Goal: Task Accomplishment & Management: Use online tool/utility

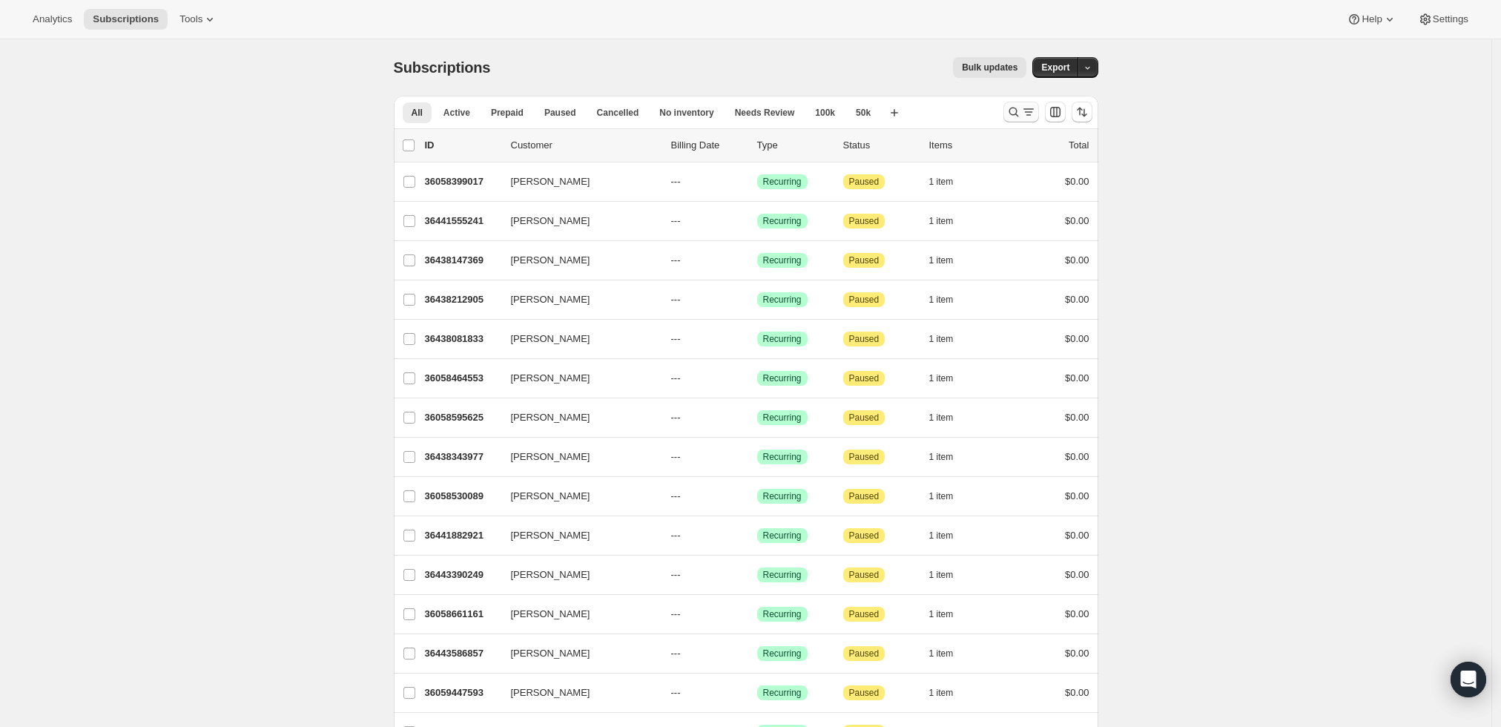
click at [1029, 110] on icon "Search and filter results" at bounding box center [1028, 112] width 15 height 15
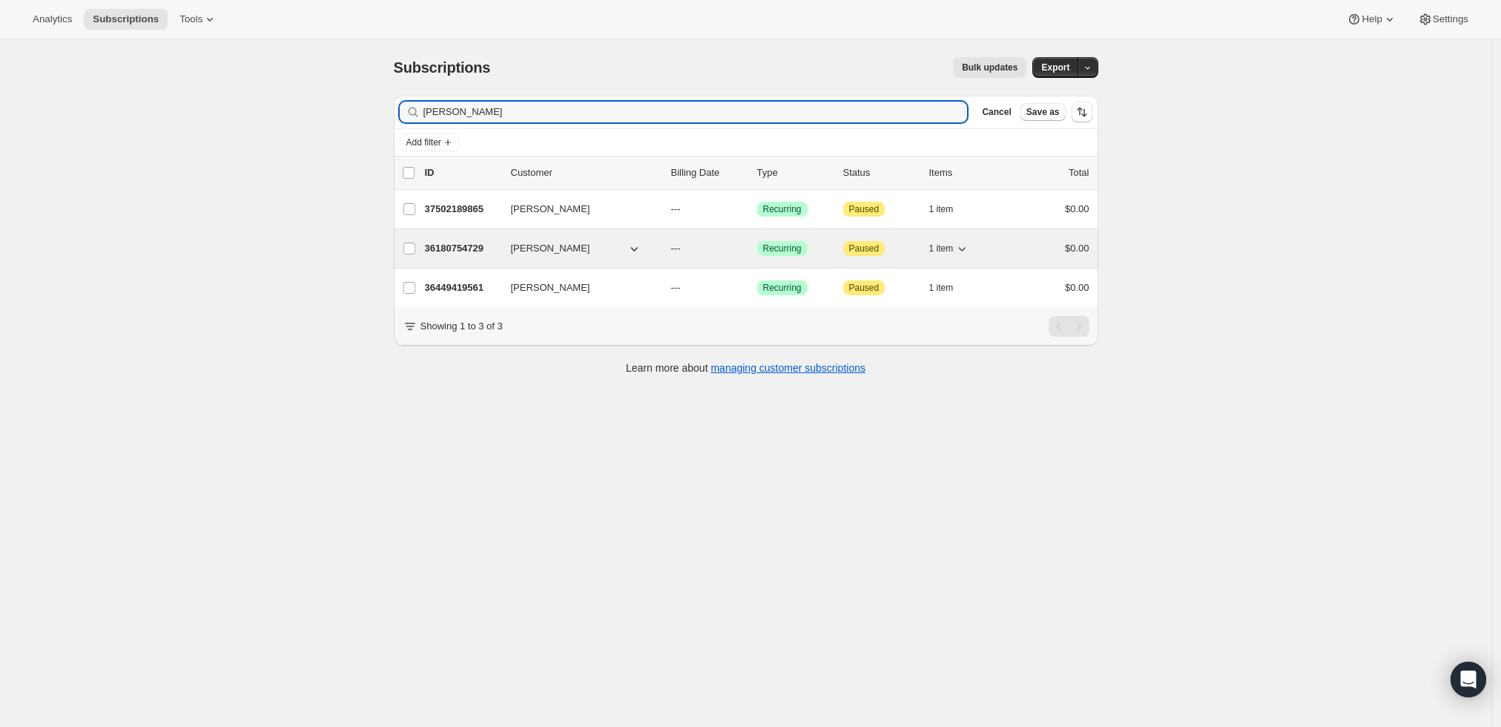
type input "Fred Lin"
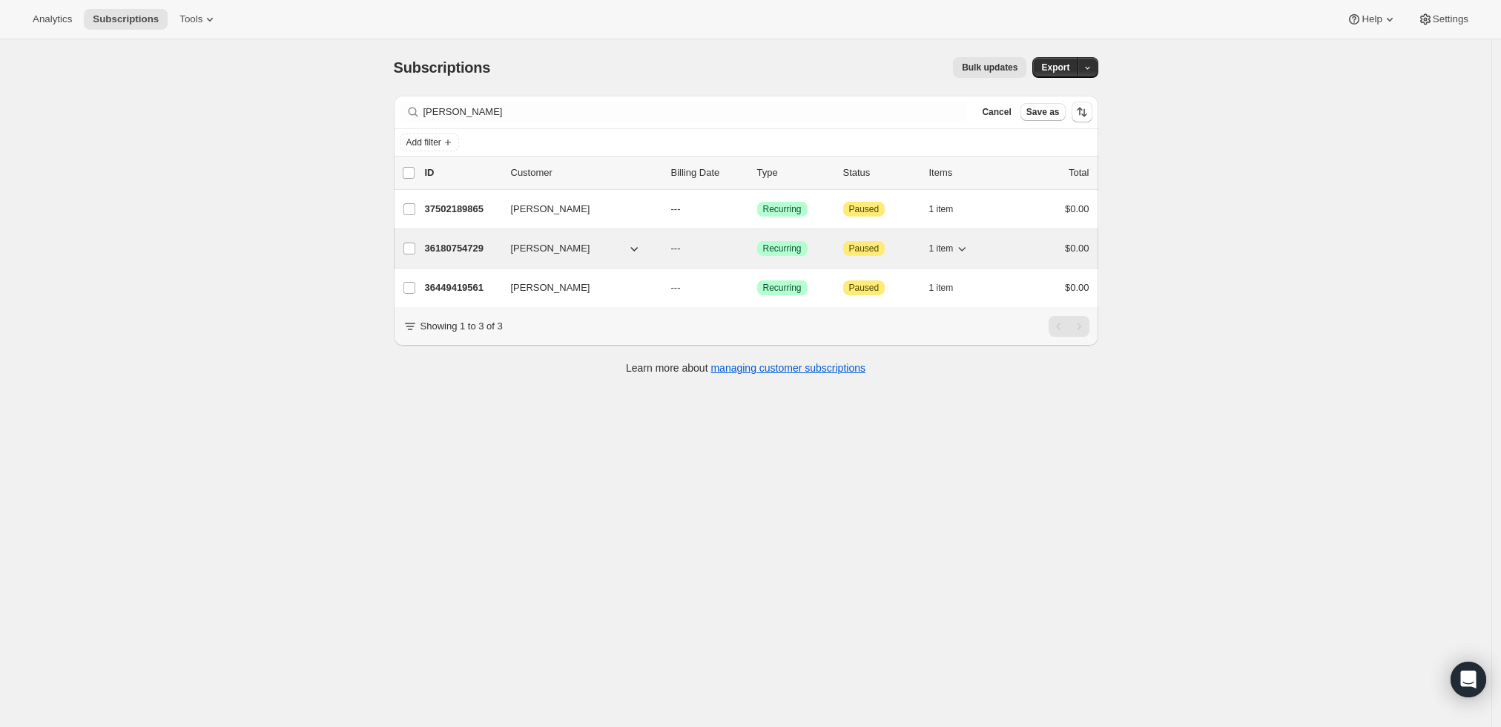
click at [444, 243] on p "36180754729" at bounding box center [462, 248] width 74 height 15
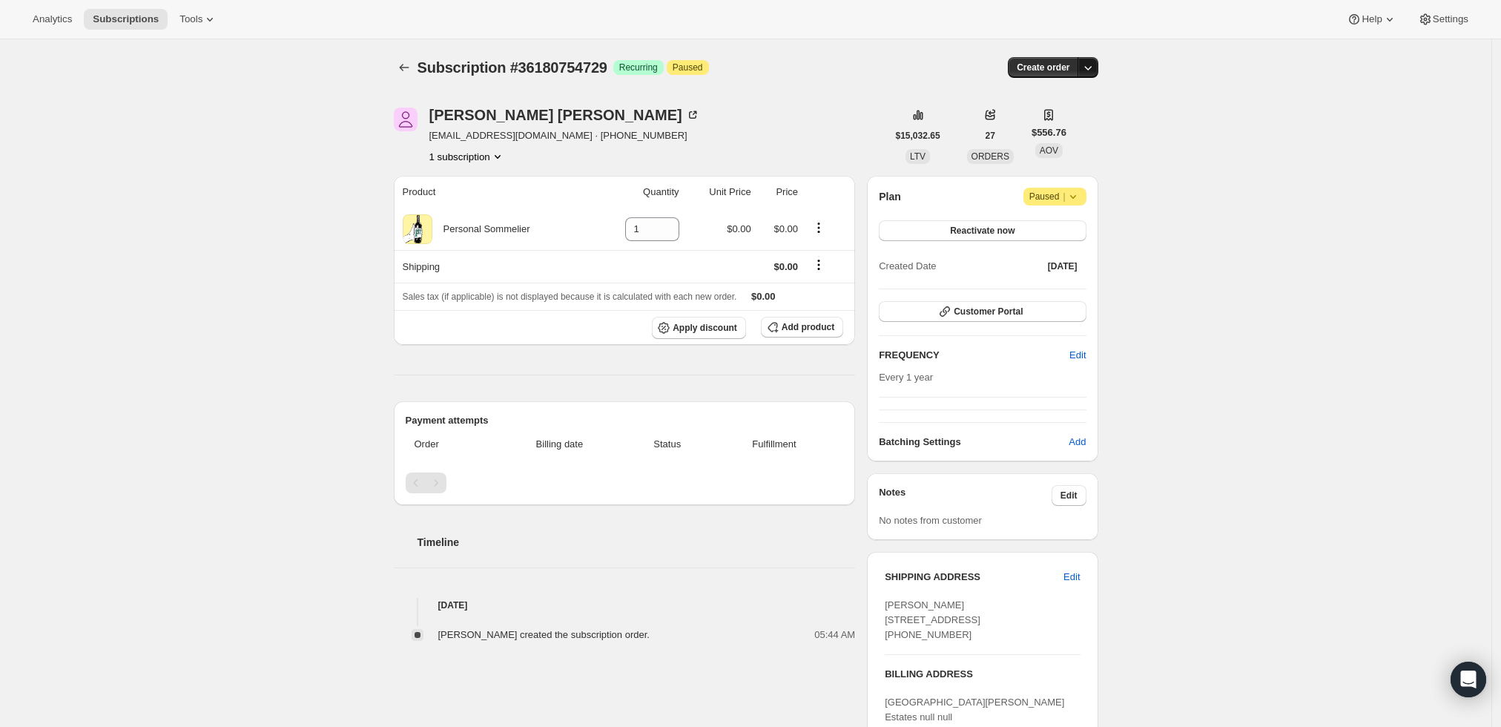
click at [1094, 67] on icon "button" at bounding box center [1087, 67] width 15 height 15
click at [1077, 119] on span "Create custom one-time order" at bounding box center [1029, 122] width 128 height 11
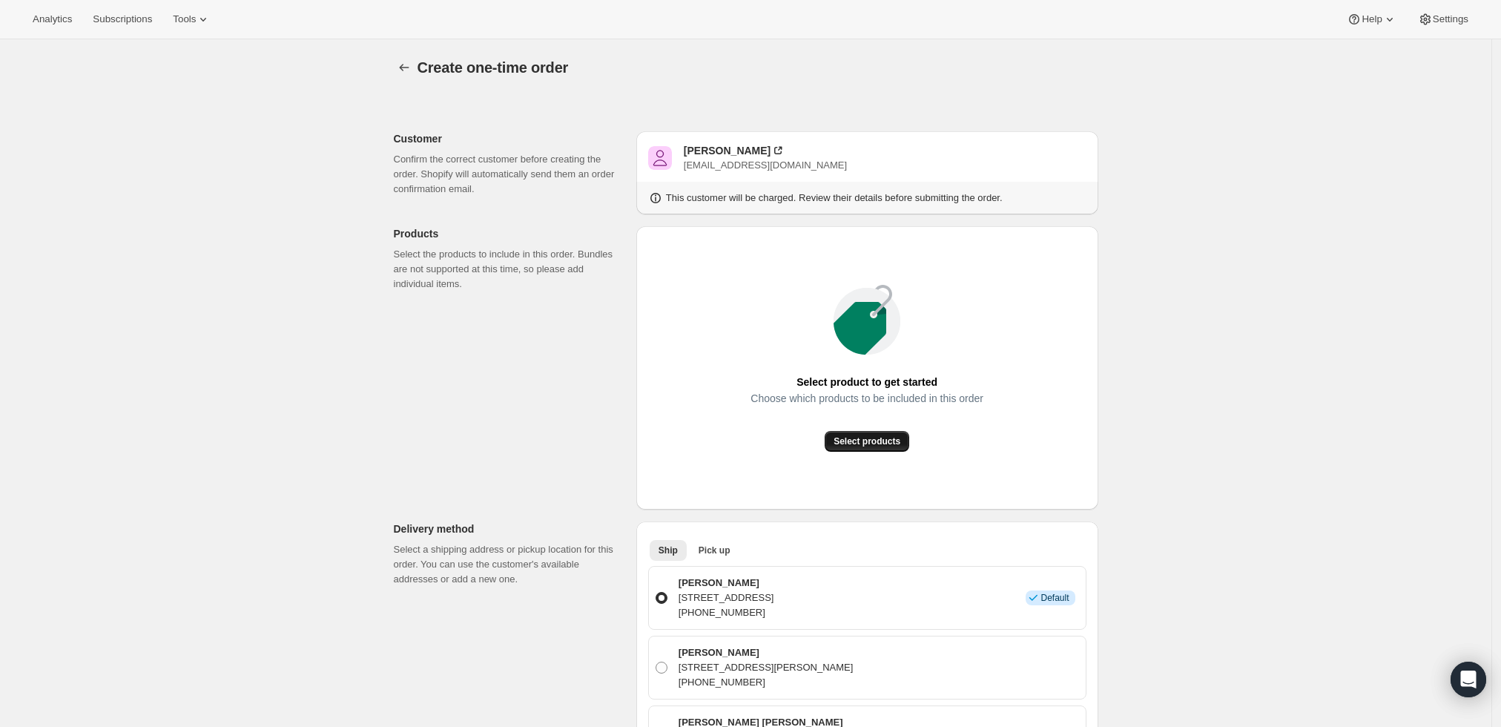
click at [893, 445] on span "Select products" at bounding box center [866, 441] width 67 height 12
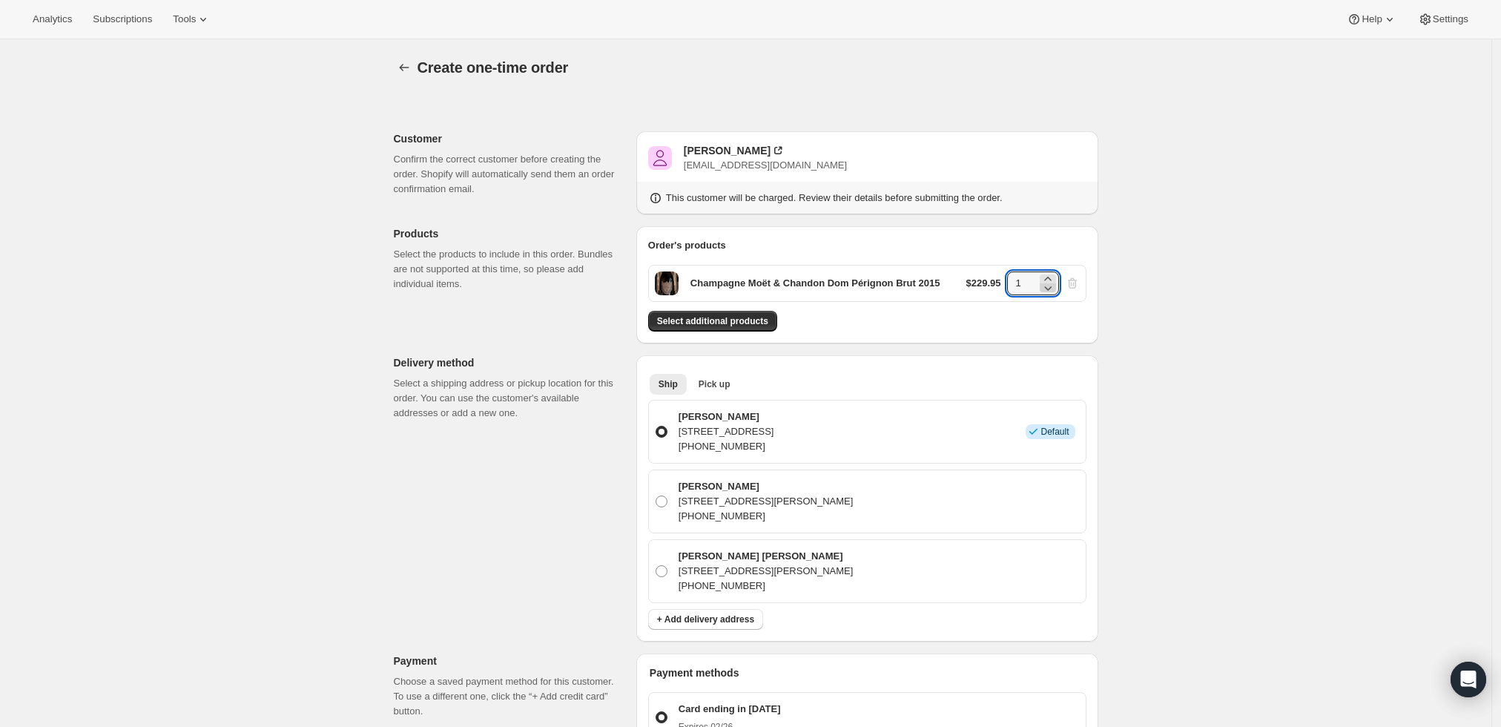
click at [1052, 282] on icon at bounding box center [1047, 287] width 15 height 15
click at [1051, 277] on icon at bounding box center [1047, 279] width 7 height 4
click at [1050, 283] on icon at bounding box center [1047, 287] width 15 height 15
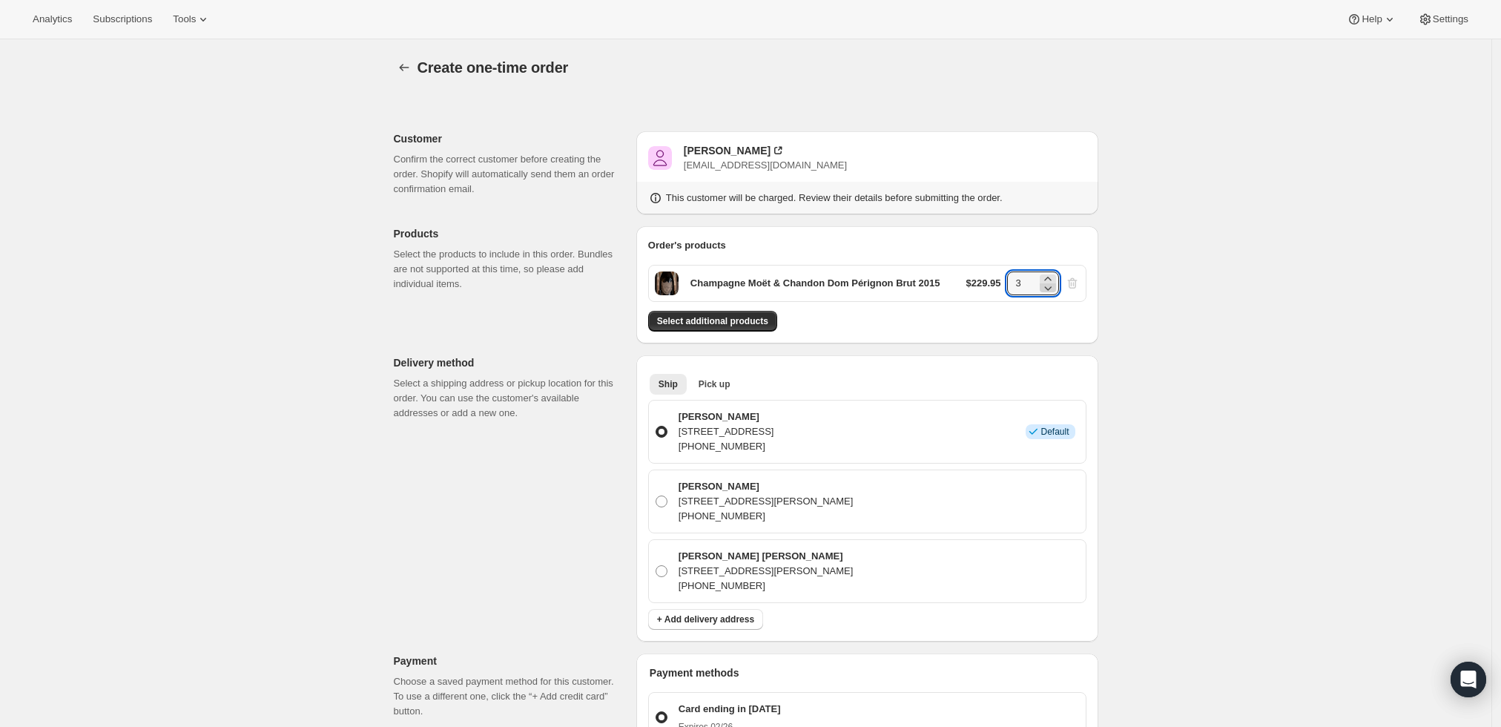
type input "2"
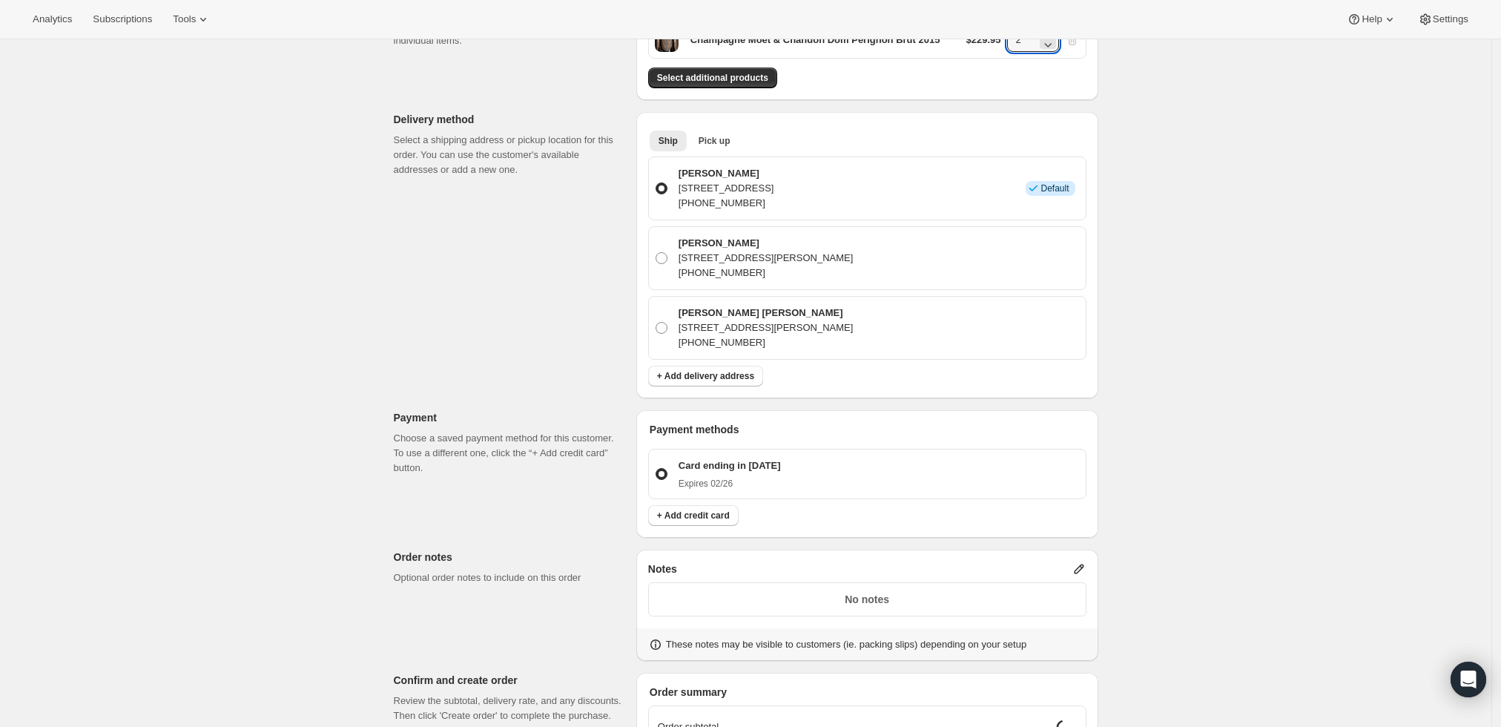
scroll to position [247, 0]
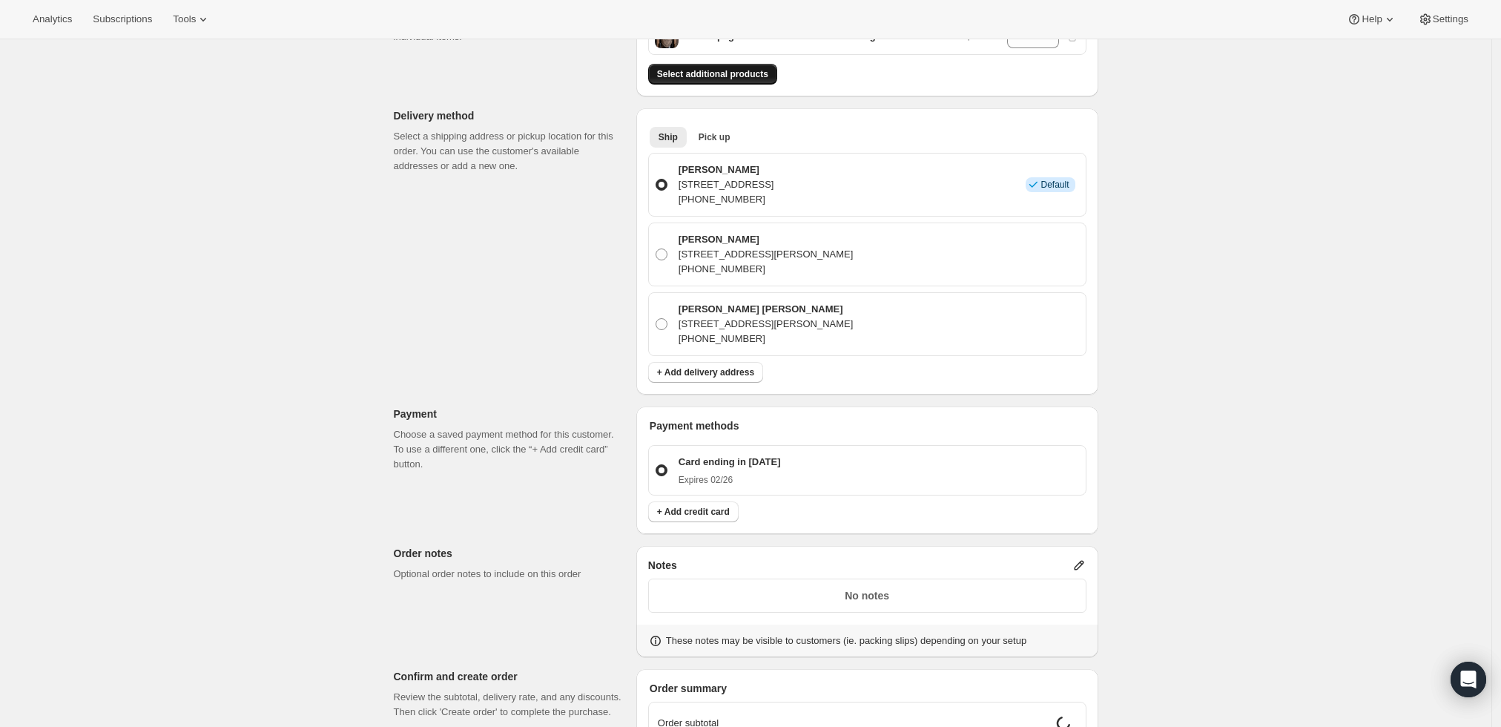
click at [697, 75] on span "Select additional products" at bounding box center [712, 74] width 111 height 12
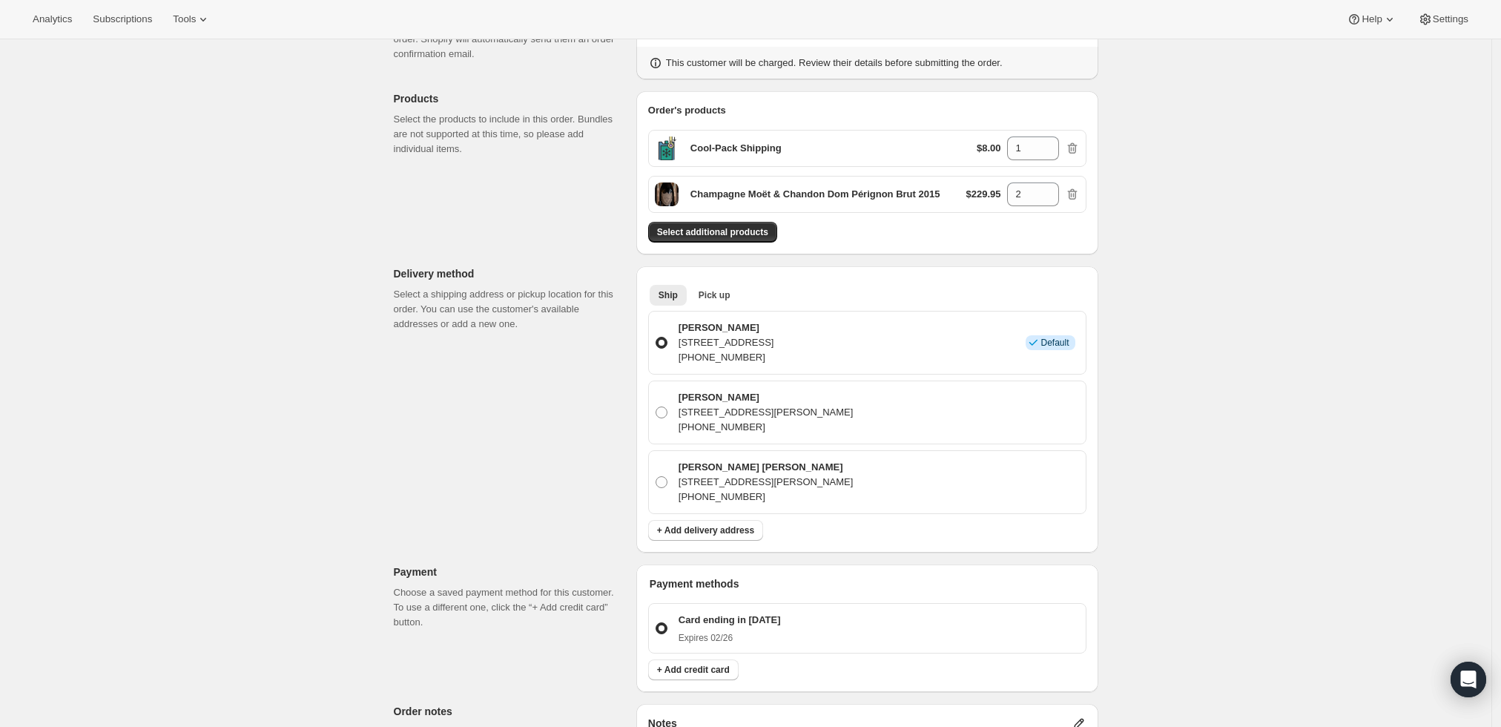
scroll to position [0, 0]
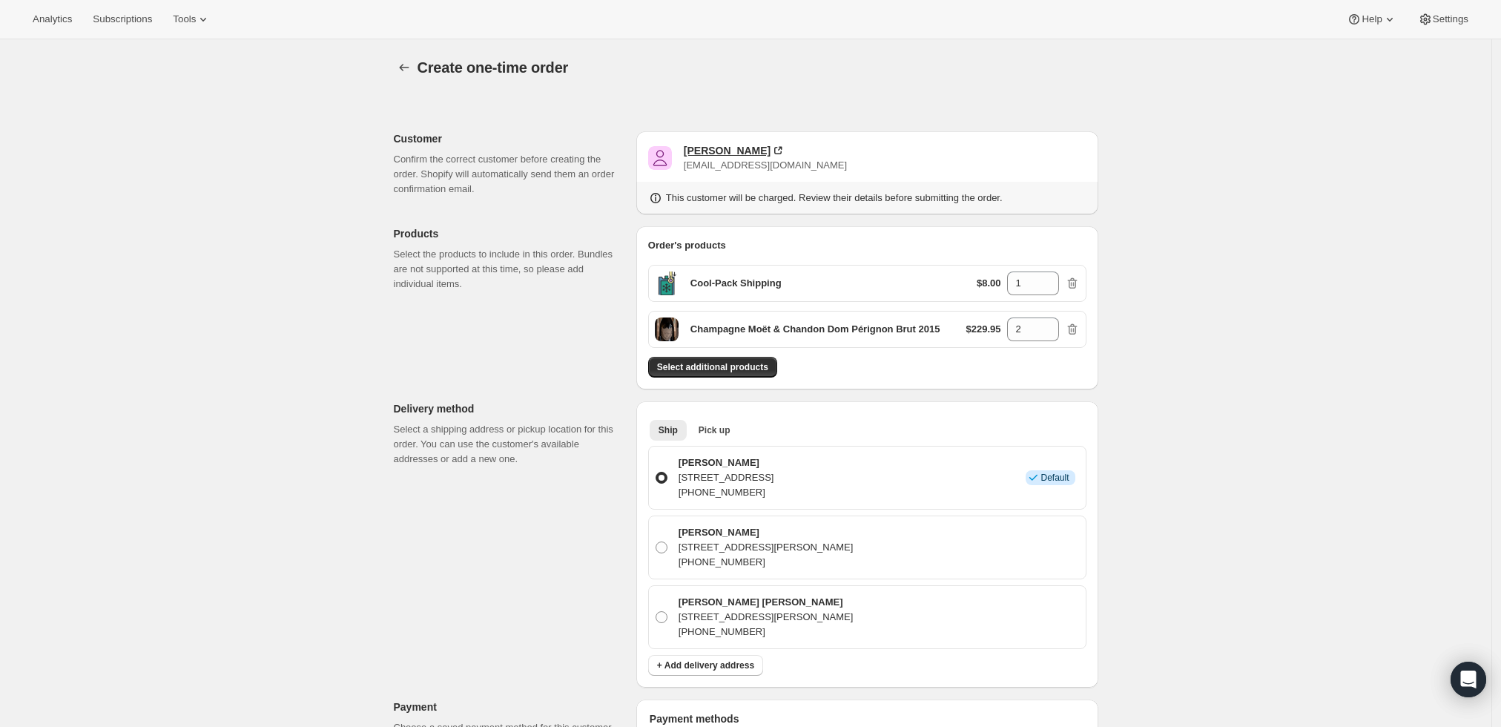
click at [707, 150] on div "Fred Lin" at bounding box center [727, 150] width 87 height 15
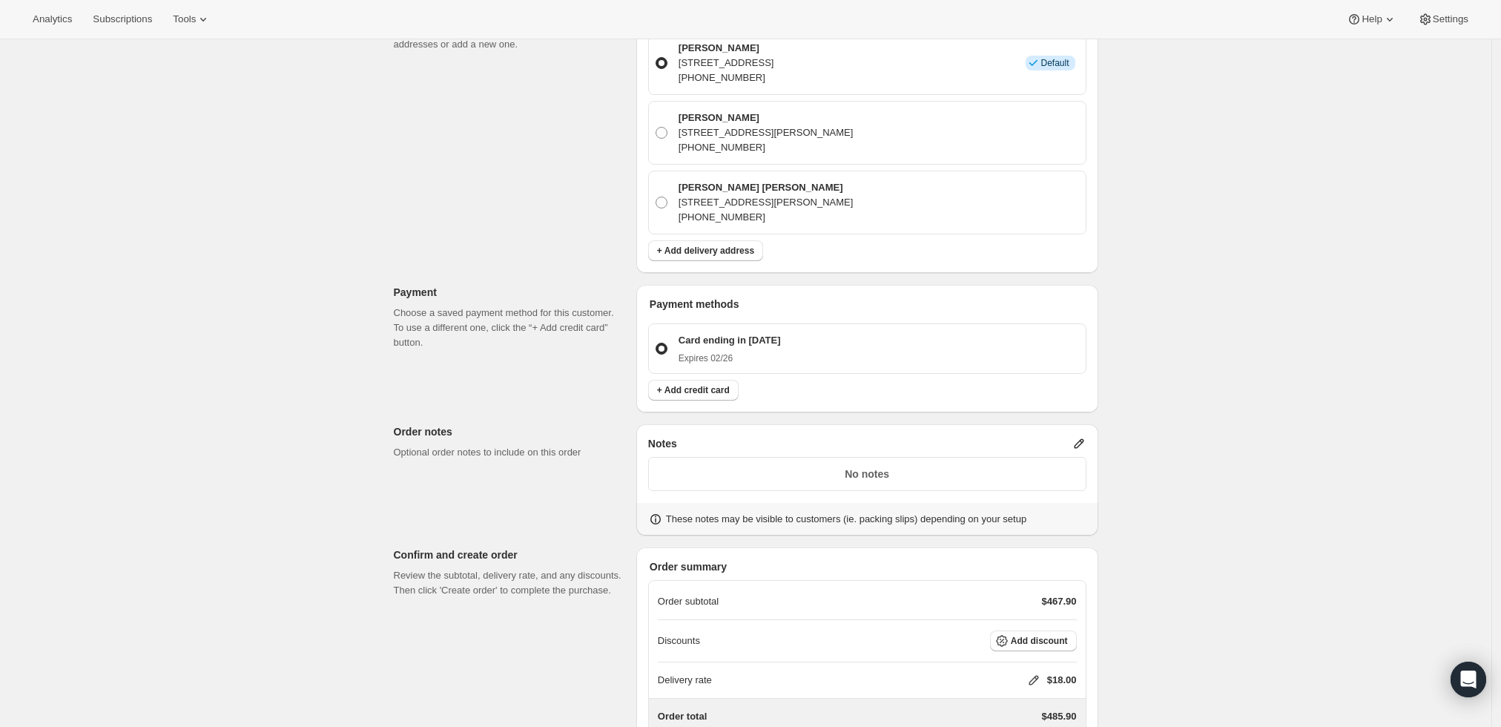
scroll to position [494, 0]
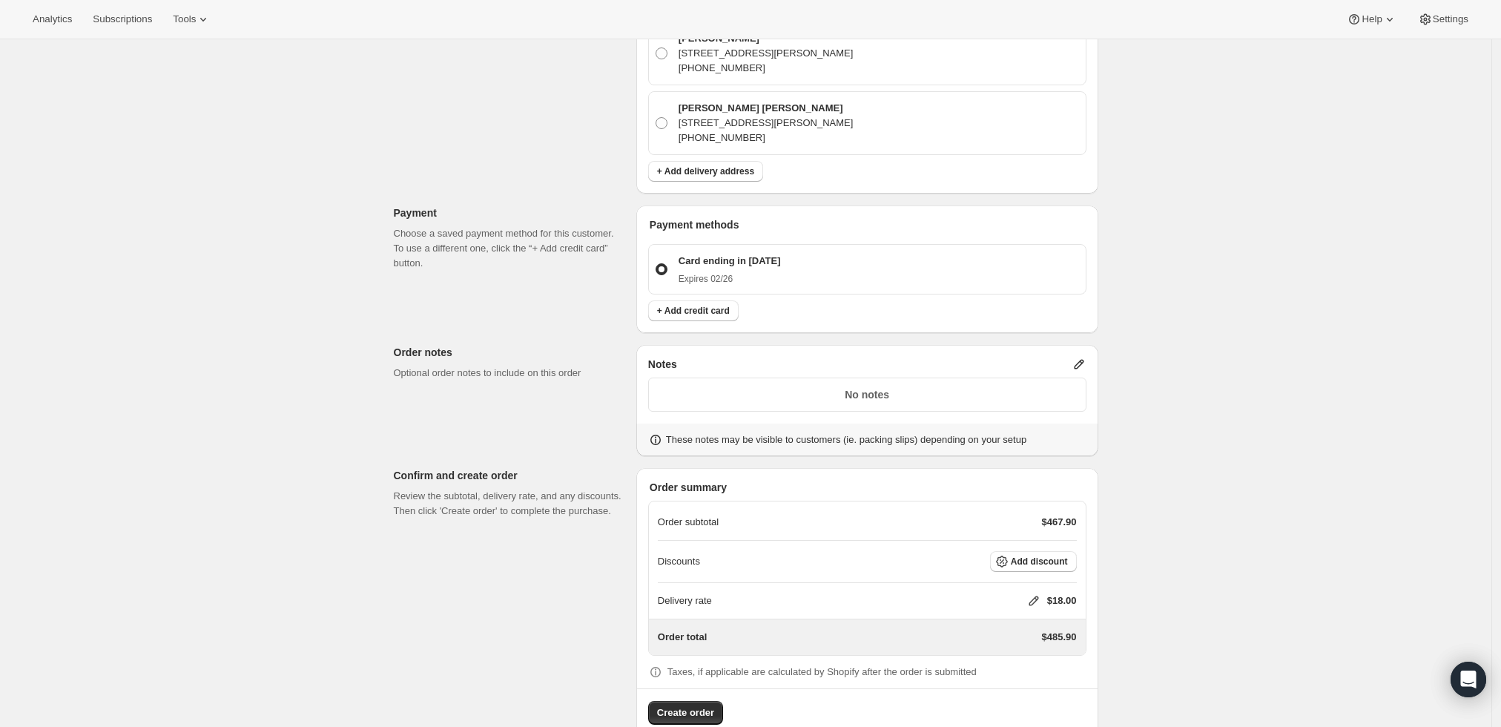
click at [1034, 598] on icon at bounding box center [1033, 601] width 10 height 10
click at [1304, 545] on div "Create one-time order. This page is ready Create one-time order Customer Confir…" at bounding box center [745, 152] width 1491 height 1215
click at [1064, 555] on span "Add discount" at bounding box center [1039, 561] width 57 height 12
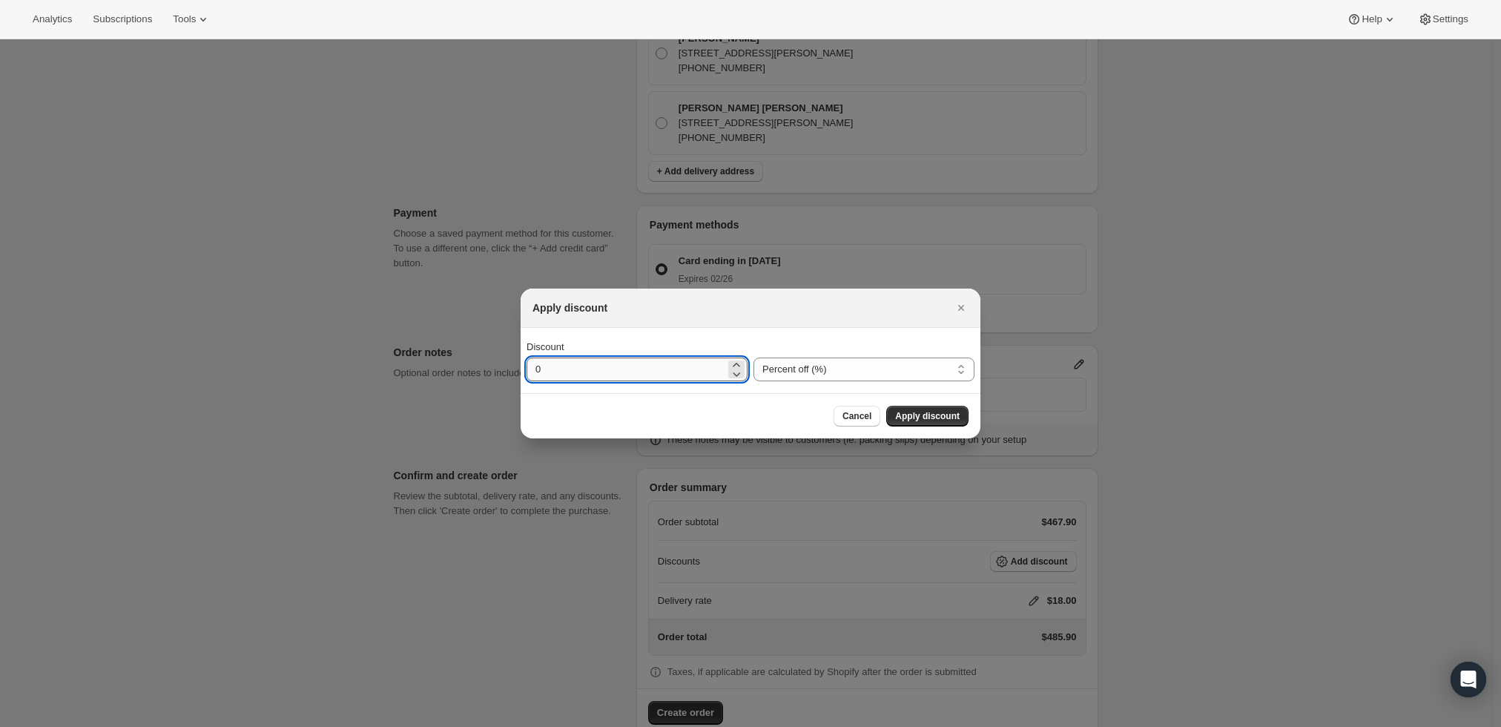
click at [706, 378] on input "0" at bounding box center [625, 369] width 199 height 24
type input "10"
click at [944, 417] on span "Apply discount" at bounding box center [927, 416] width 65 height 12
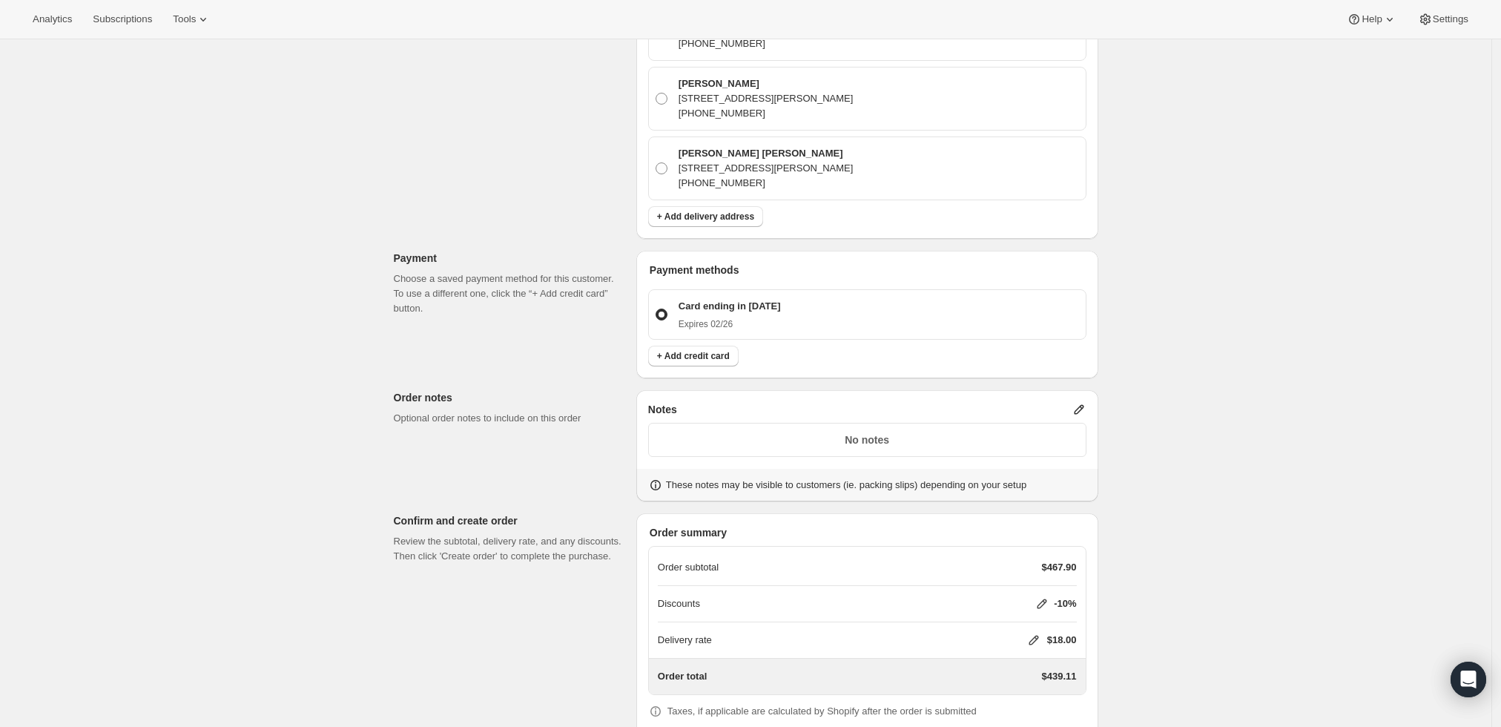
scroll to position [519, 0]
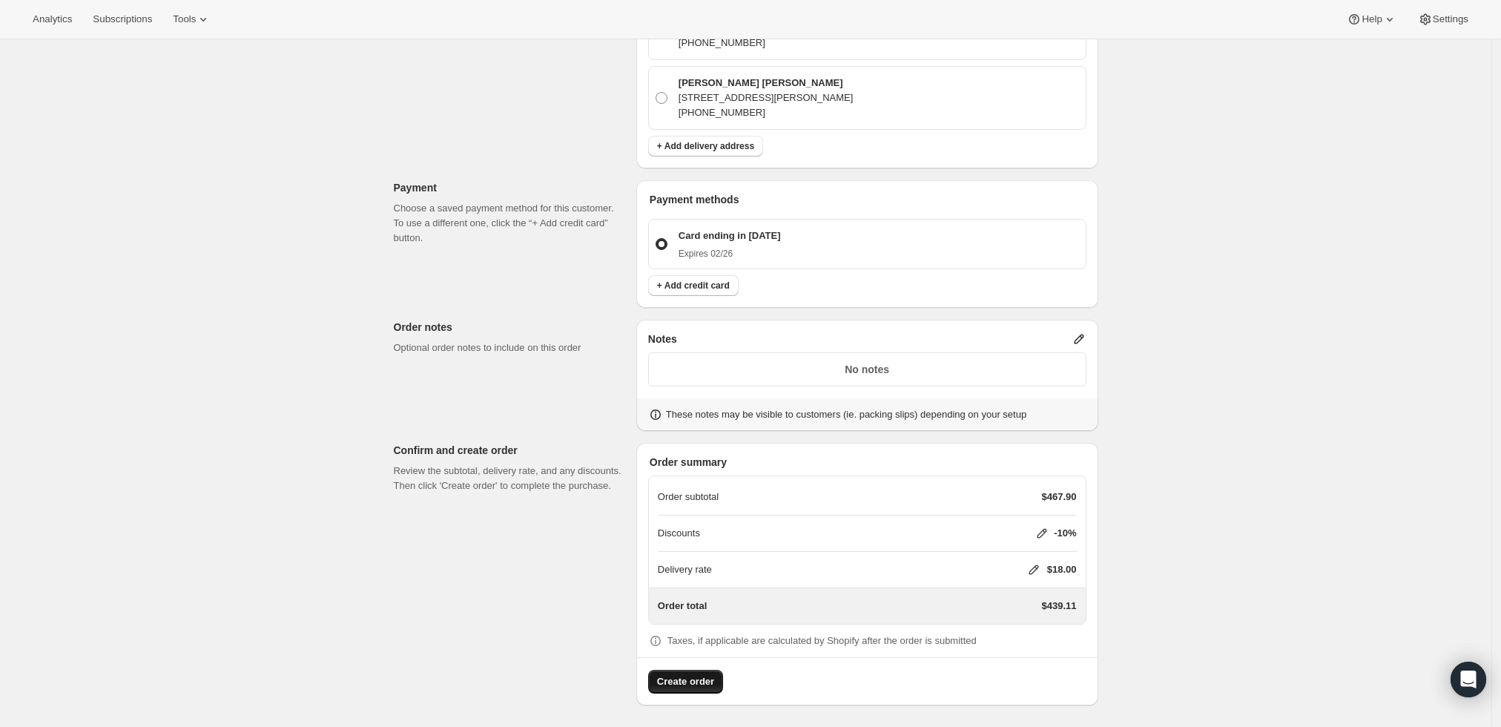
click at [686, 687] on span "Create order" at bounding box center [685, 681] width 57 height 15
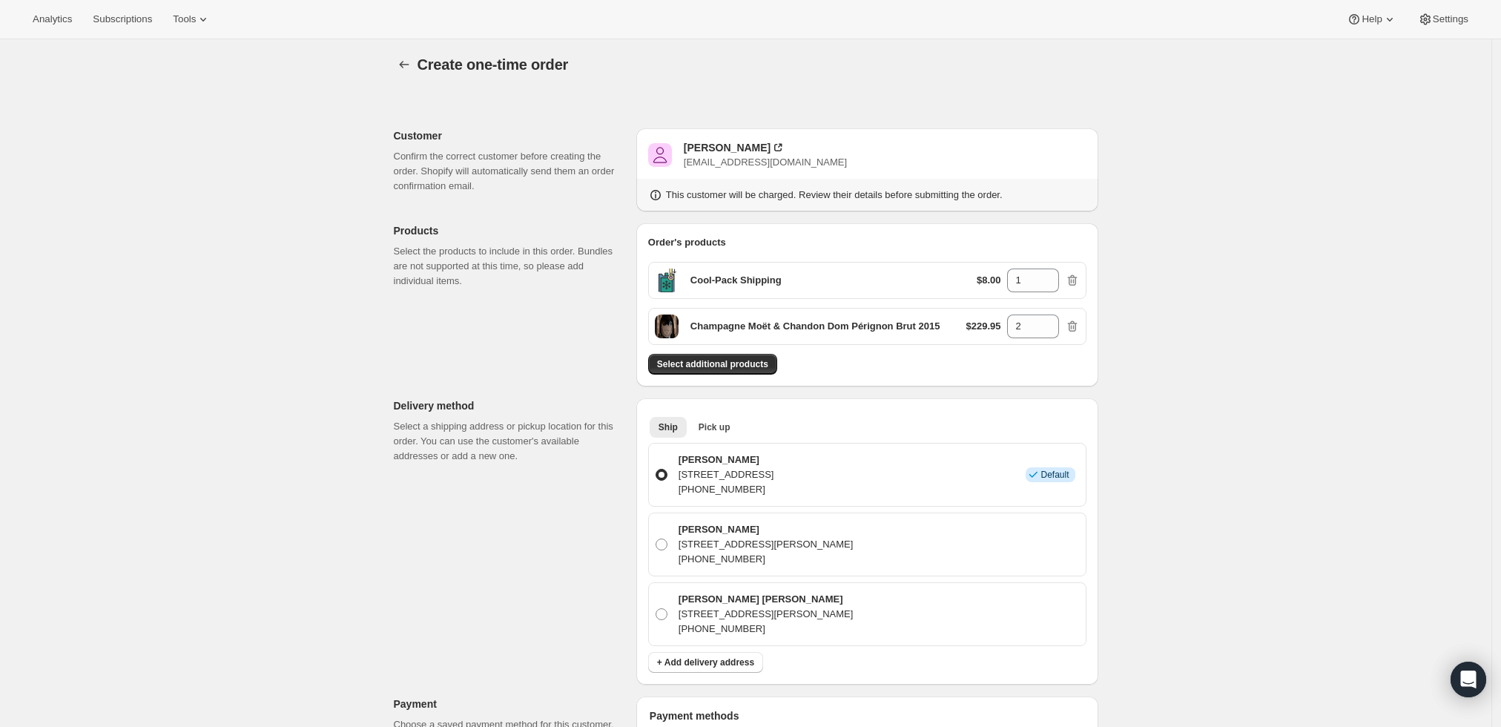
scroll to position [0, 0]
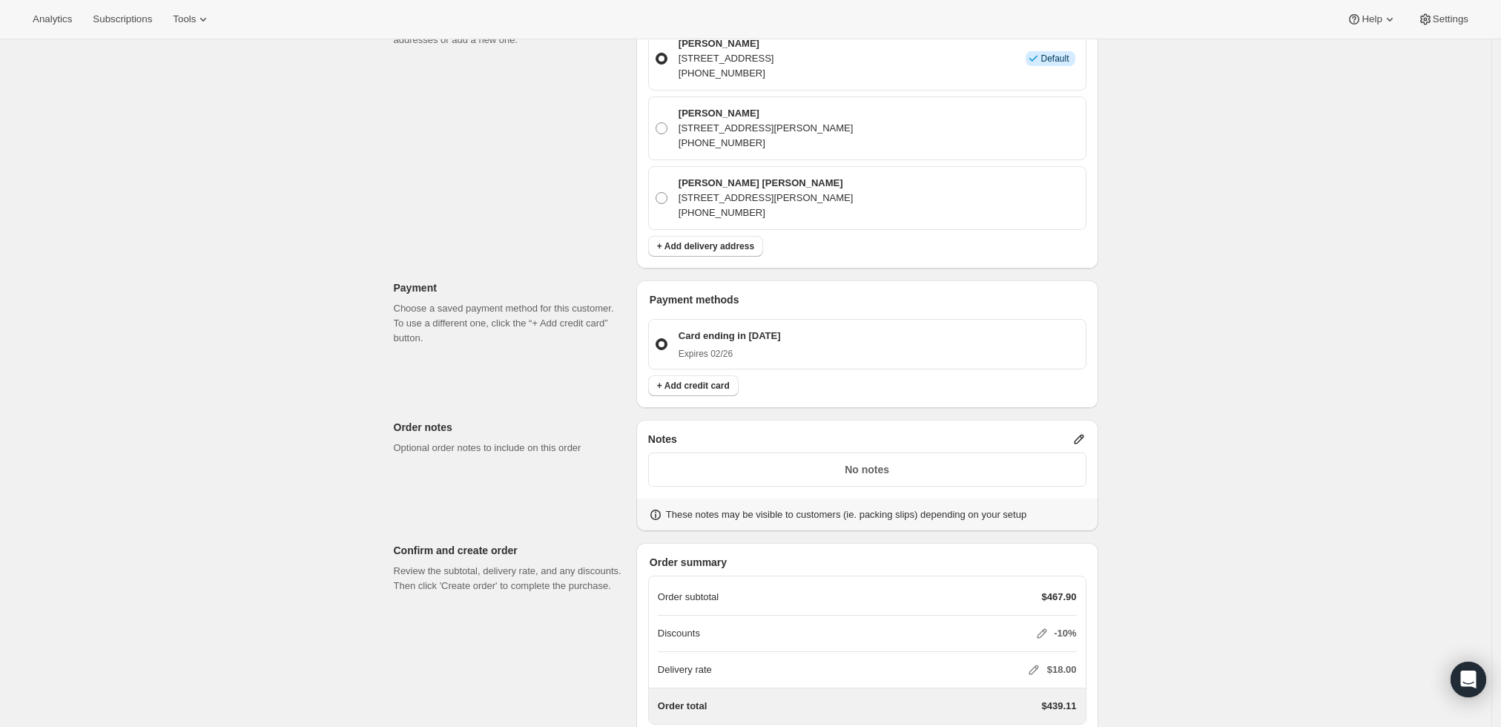
scroll to position [603, 0]
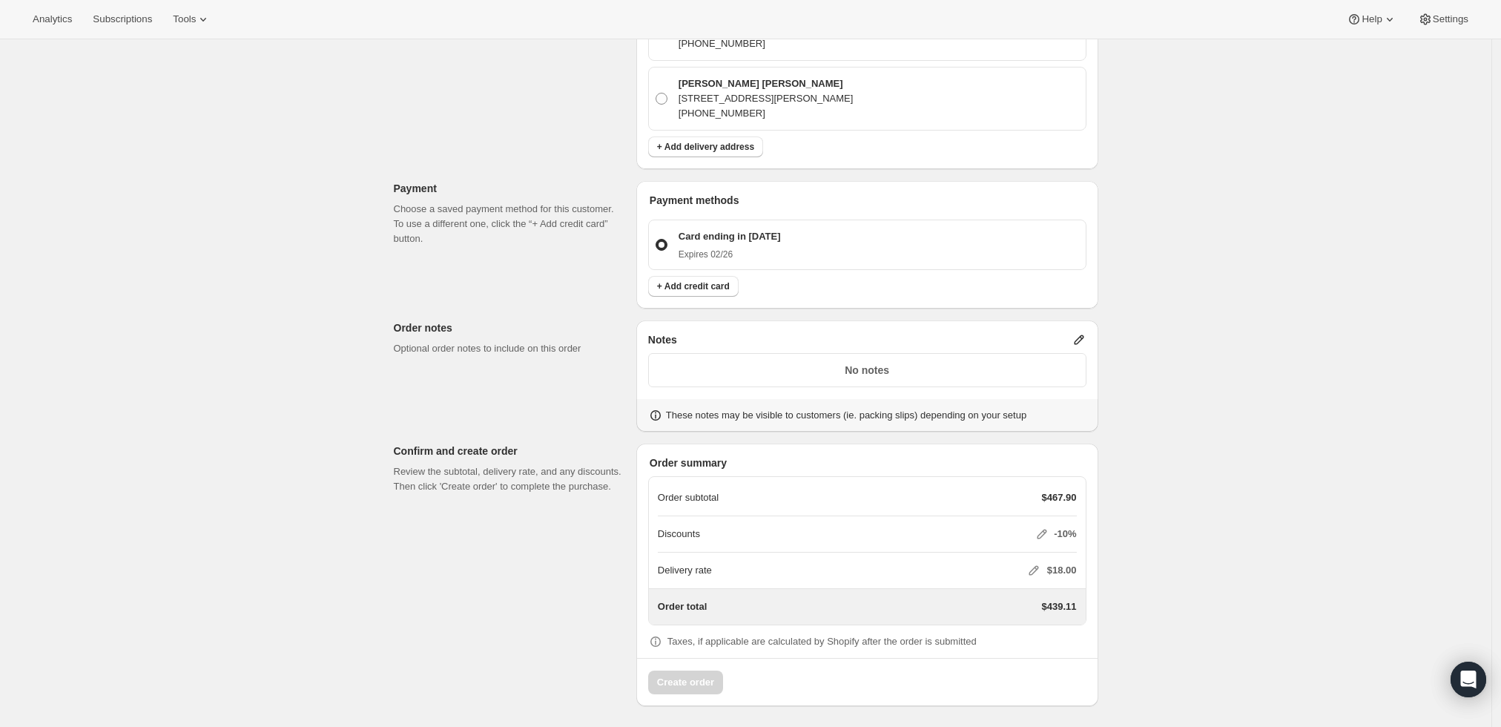
radio input "true"
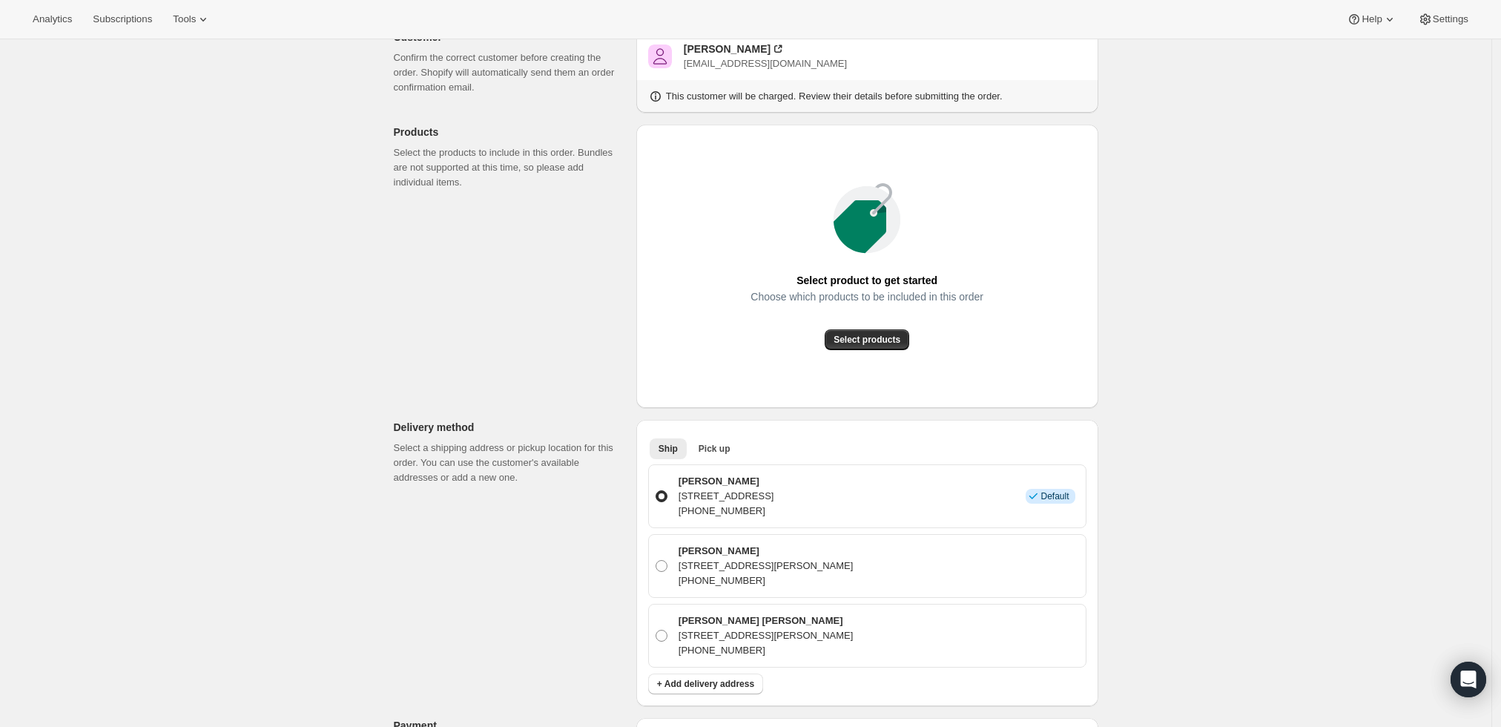
scroll to position [0, 0]
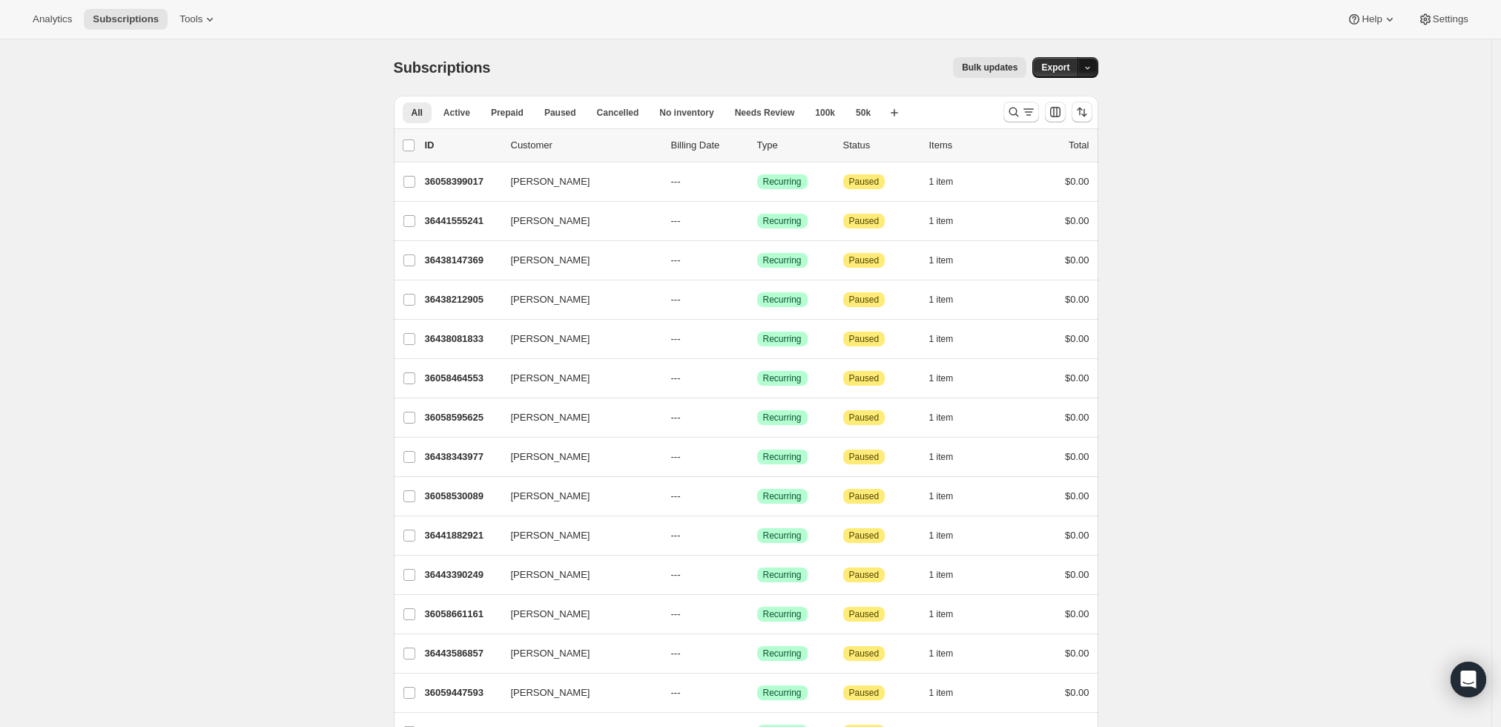
click at [1088, 65] on icon "button" at bounding box center [1088, 68] width 10 height 10
click at [1026, 114] on icon "Search and filter results" at bounding box center [1028, 112] width 15 height 15
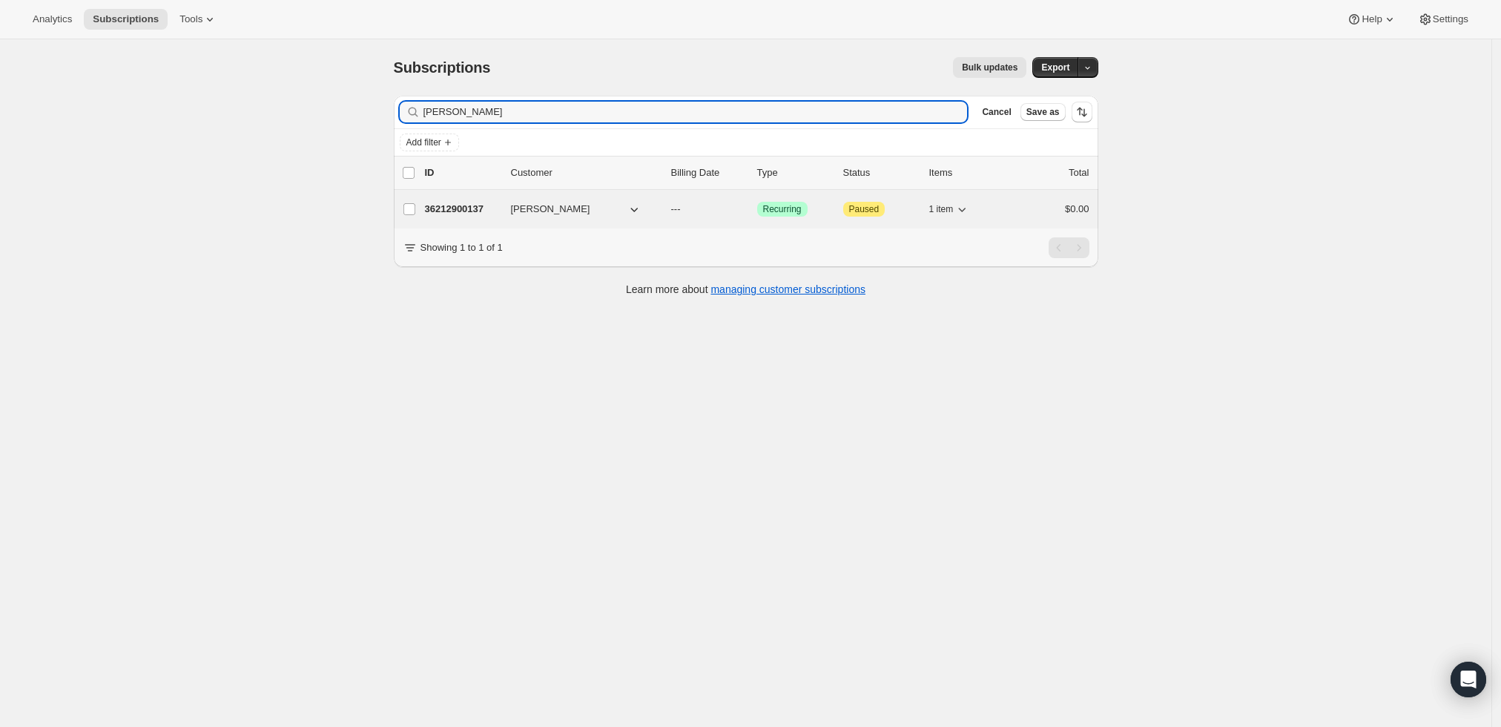
type input "[PERSON_NAME]"
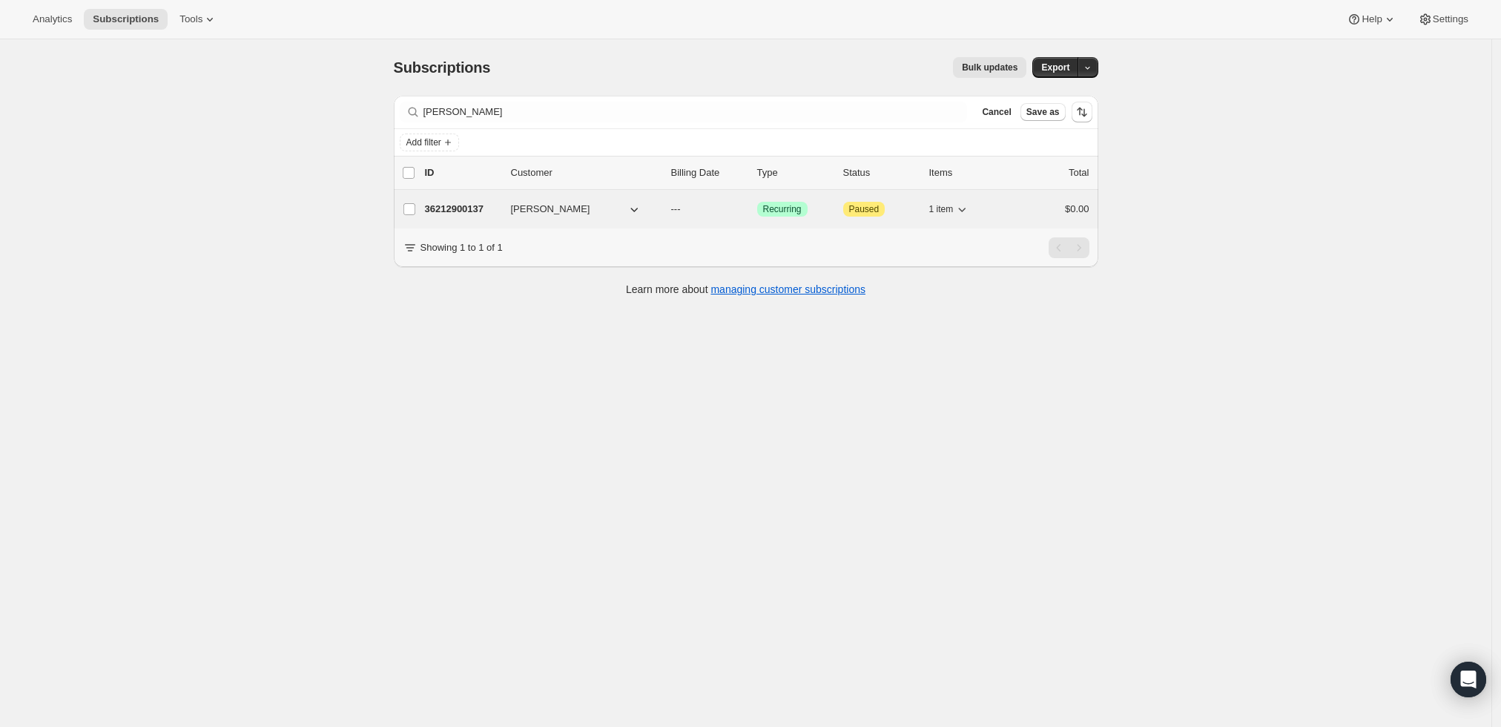
click at [459, 212] on p "36212900137" at bounding box center [462, 209] width 74 height 15
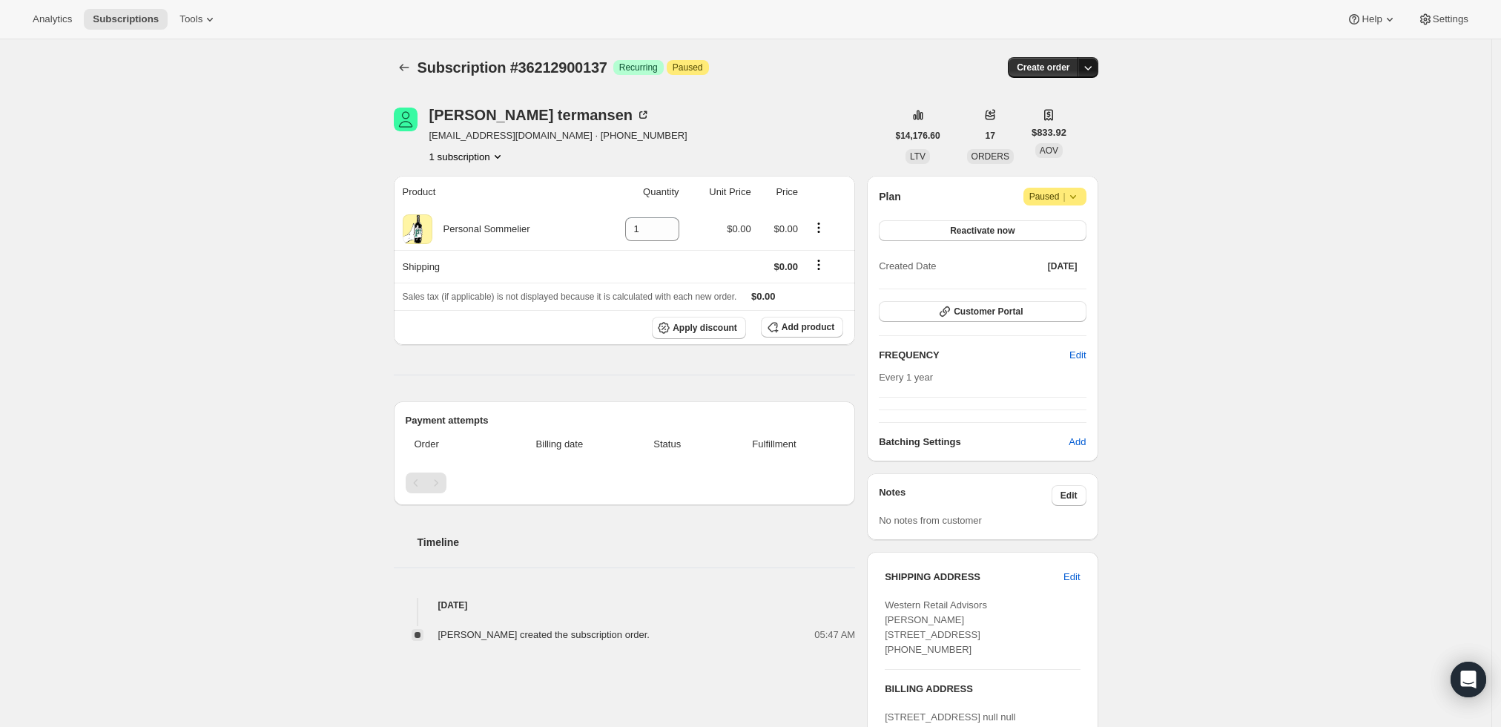
click at [1091, 64] on icon "button" at bounding box center [1087, 67] width 15 height 15
click at [1074, 126] on span "Create custom one-time order" at bounding box center [1029, 122] width 128 height 11
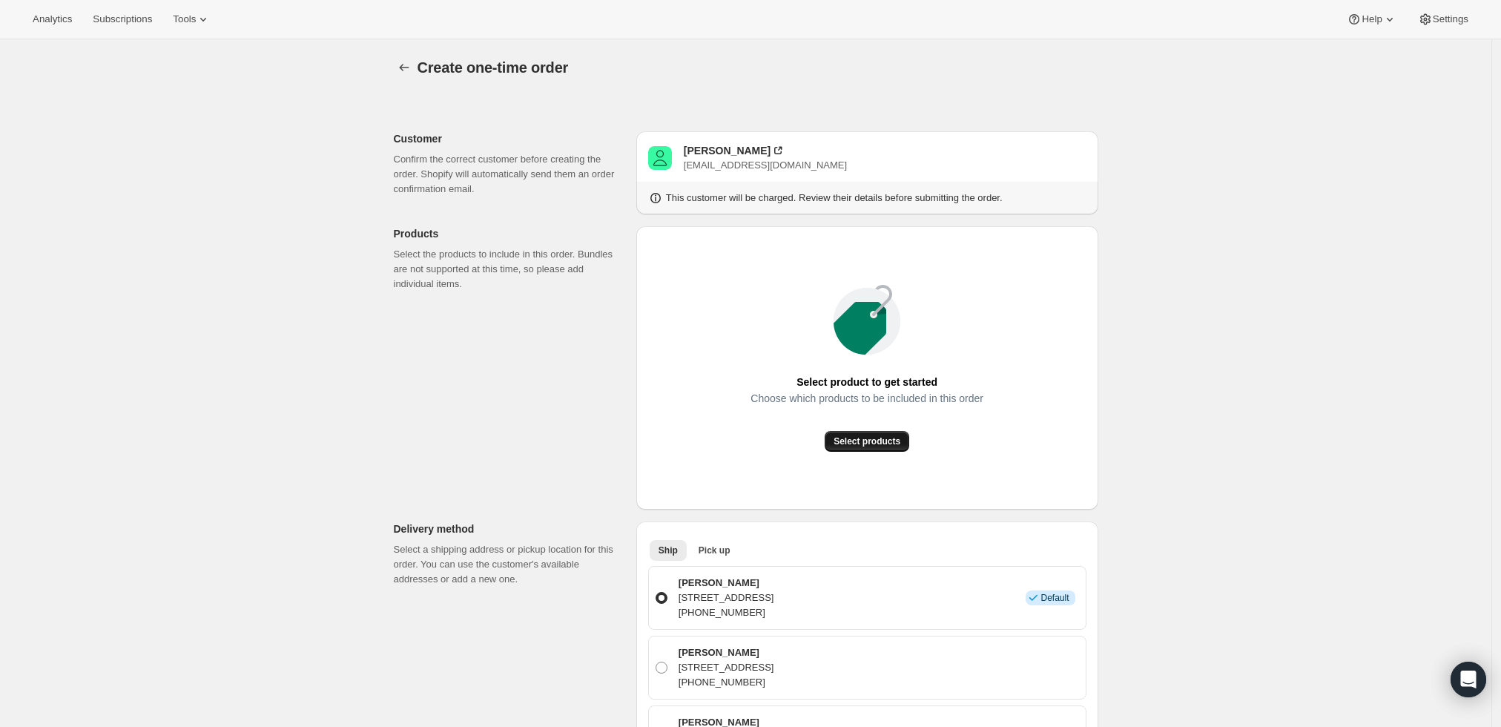
click at [865, 449] on button "Select products" at bounding box center [867, 441] width 85 height 21
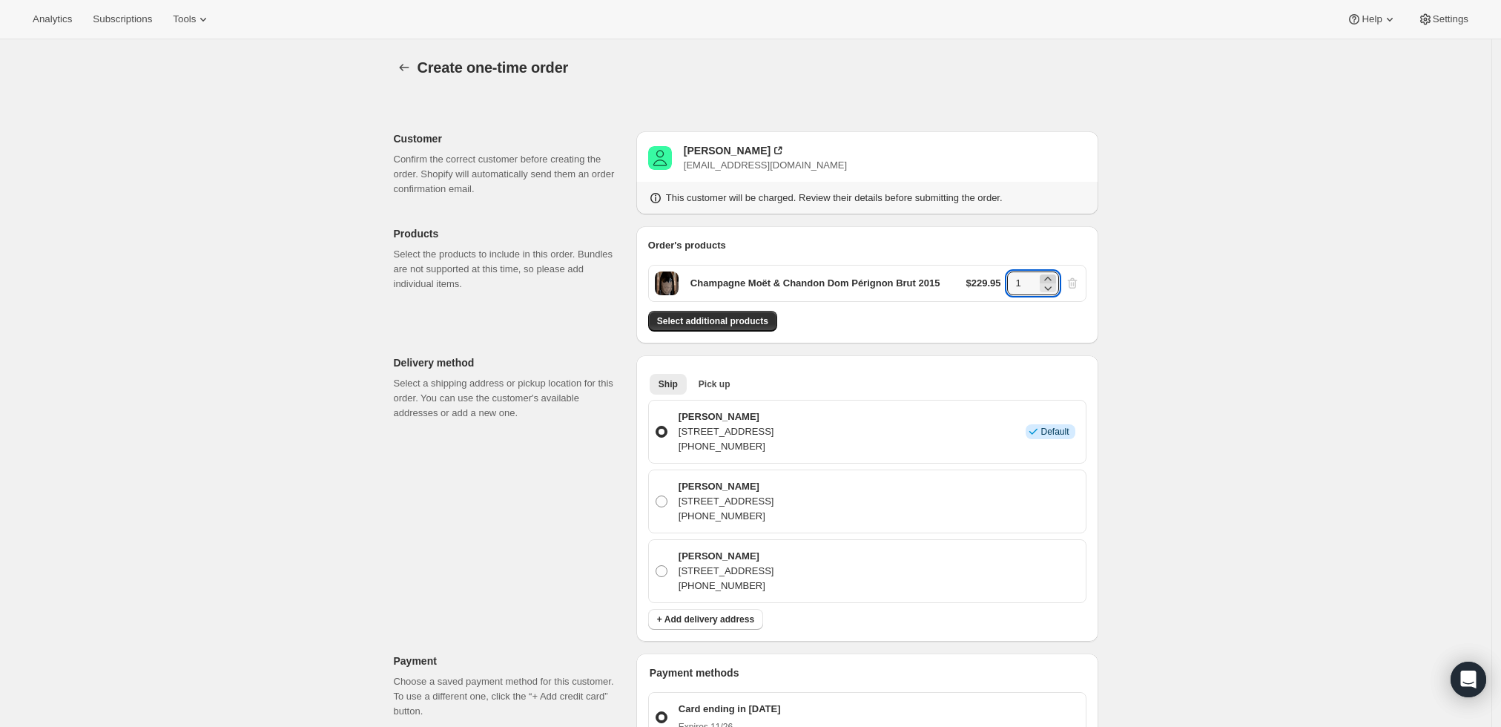
click at [1054, 274] on icon at bounding box center [1047, 278] width 15 height 15
type input "3"
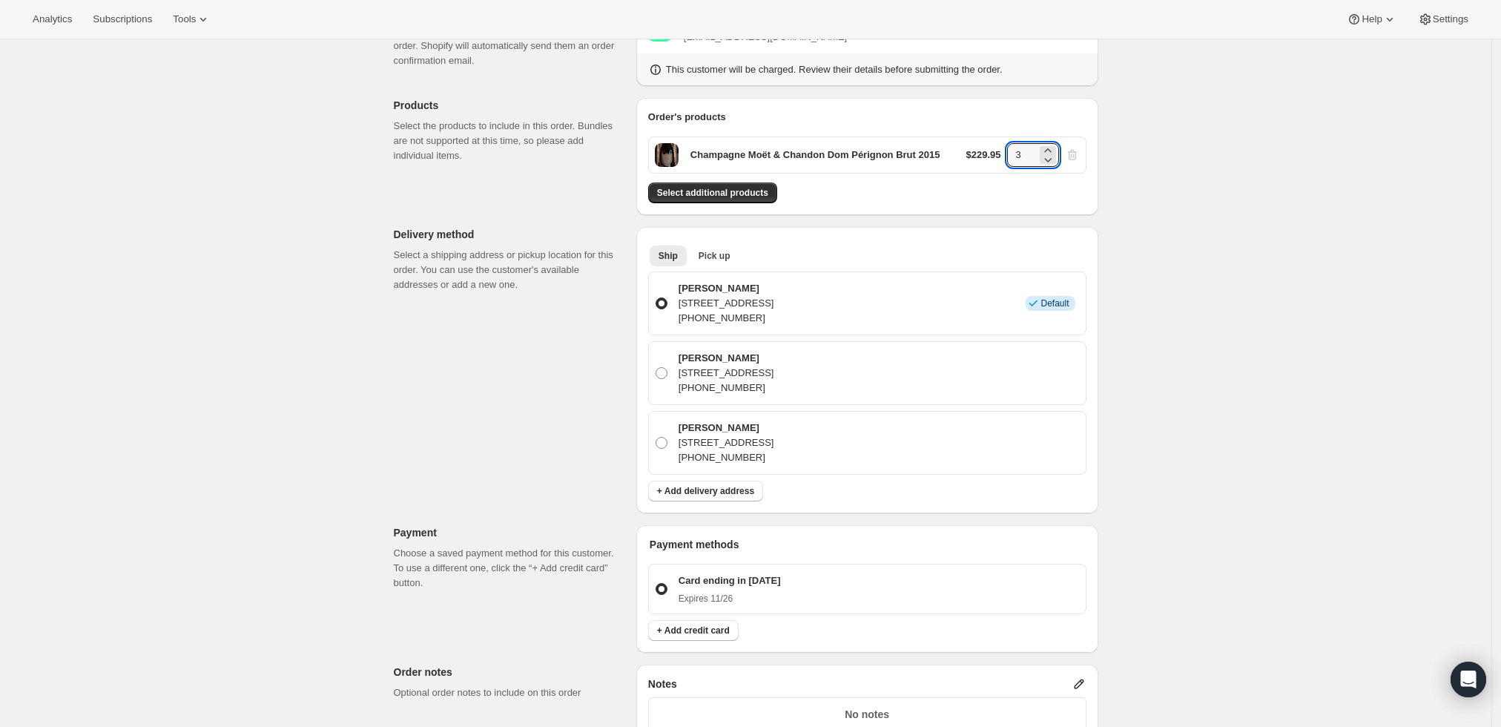
scroll to position [329, 0]
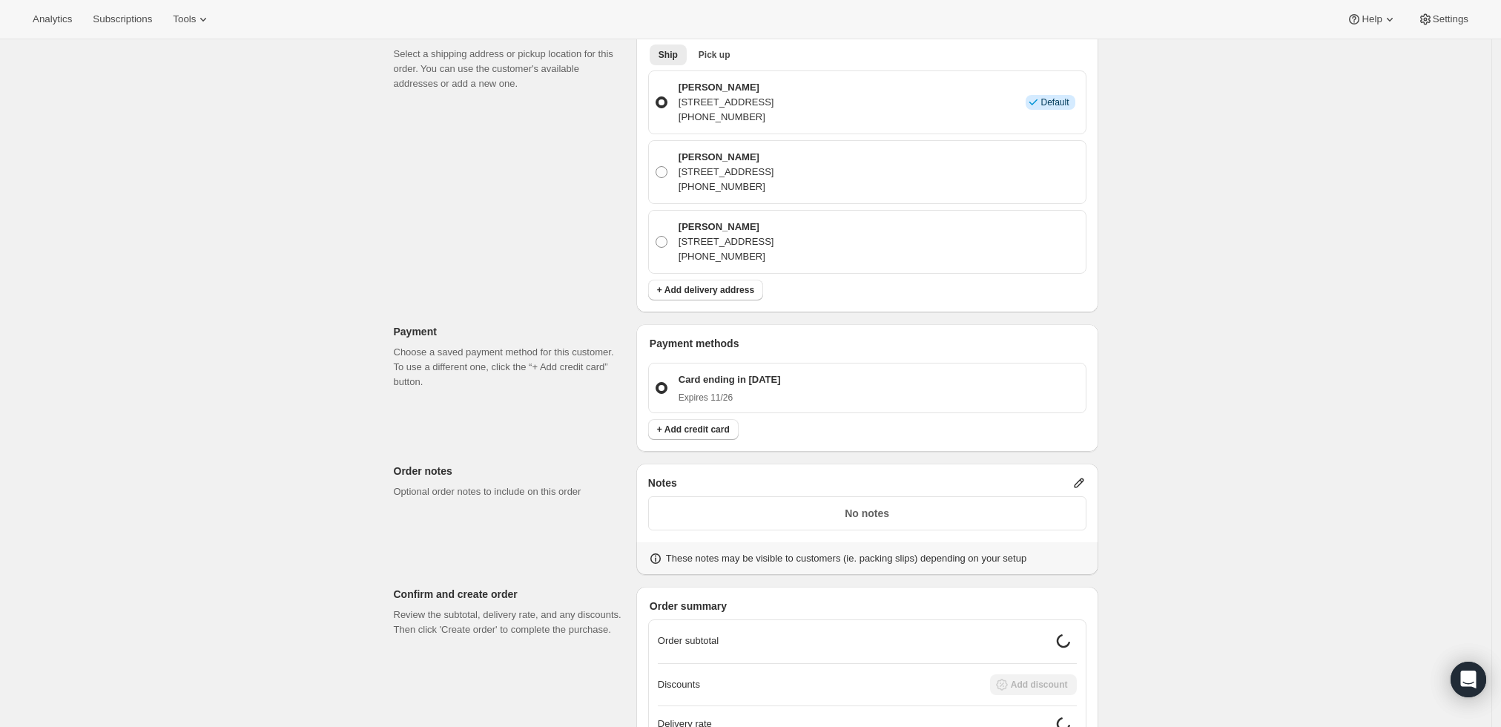
click at [1077, 478] on icon at bounding box center [1078, 482] width 15 height 15
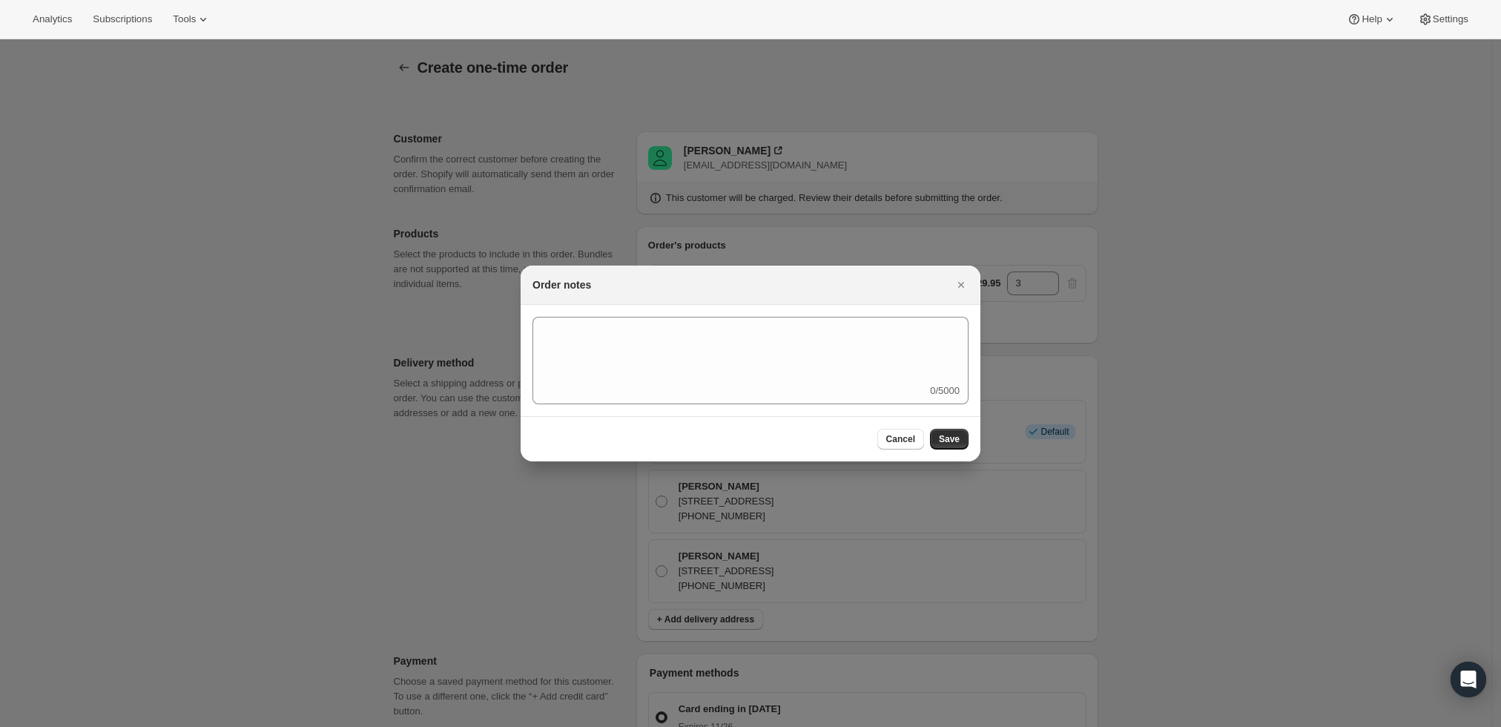
scroll to position [0, 0]
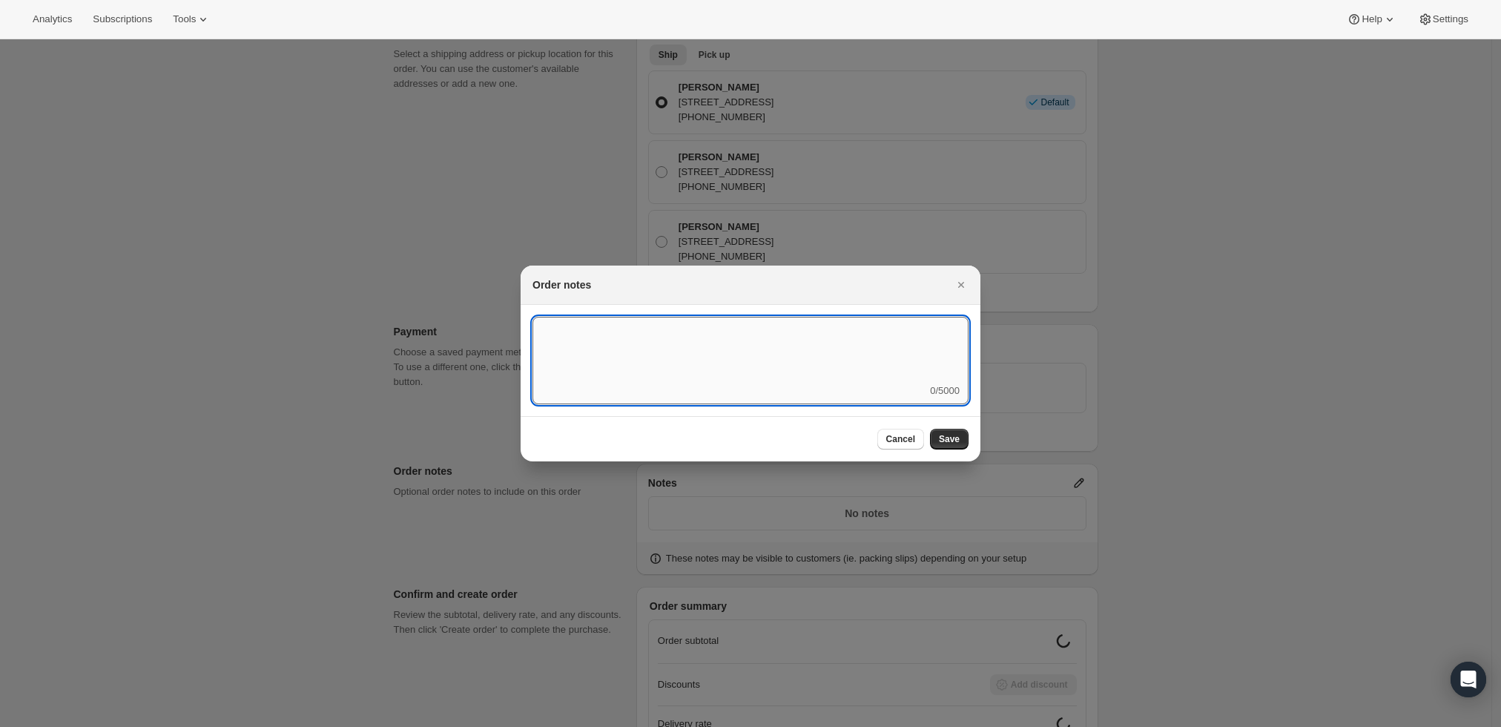
click at [741, 359] on textarea ":rd3:" at bounding box center [750, 350] width 436 height 67
type textarea "Weather HOLD"
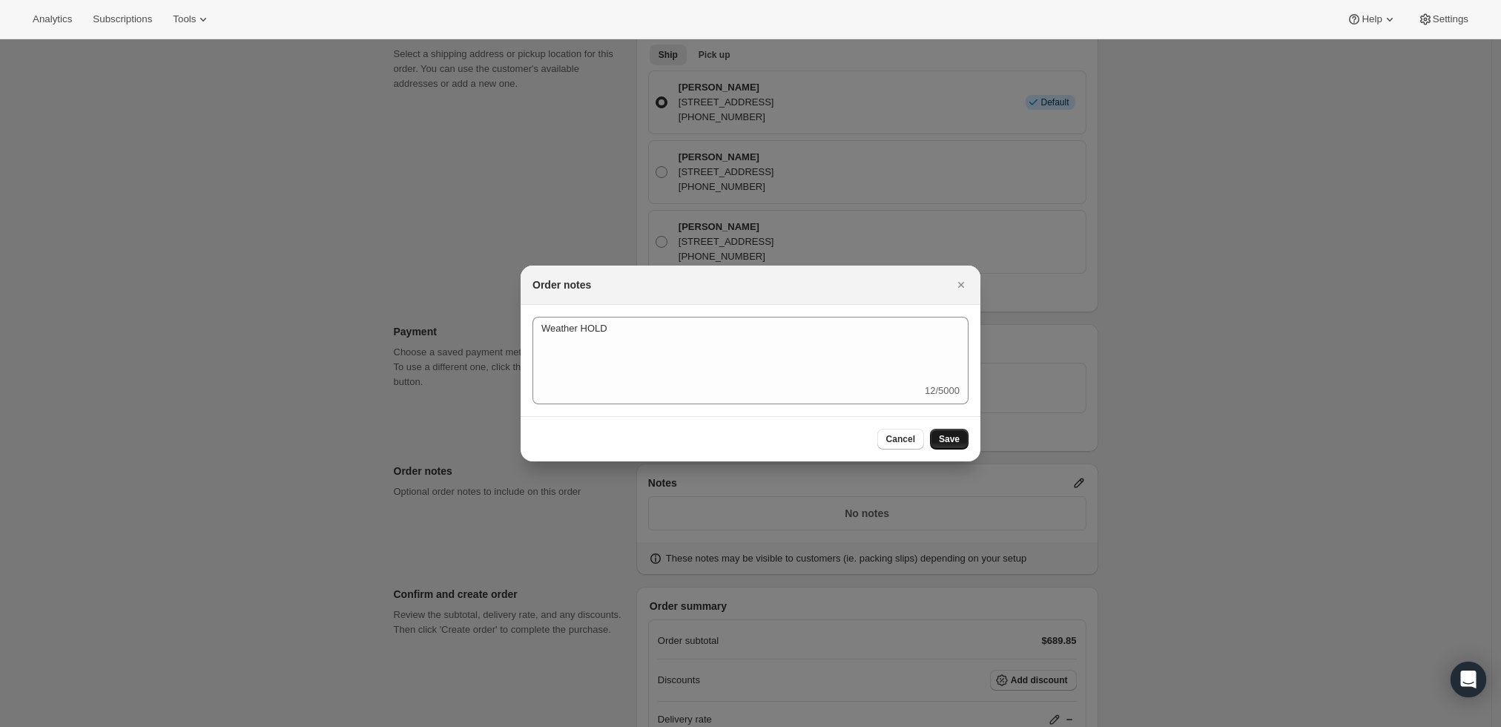
click at [950, 432] on button "Save" at bounding box center [949, 439] width 39 height 21
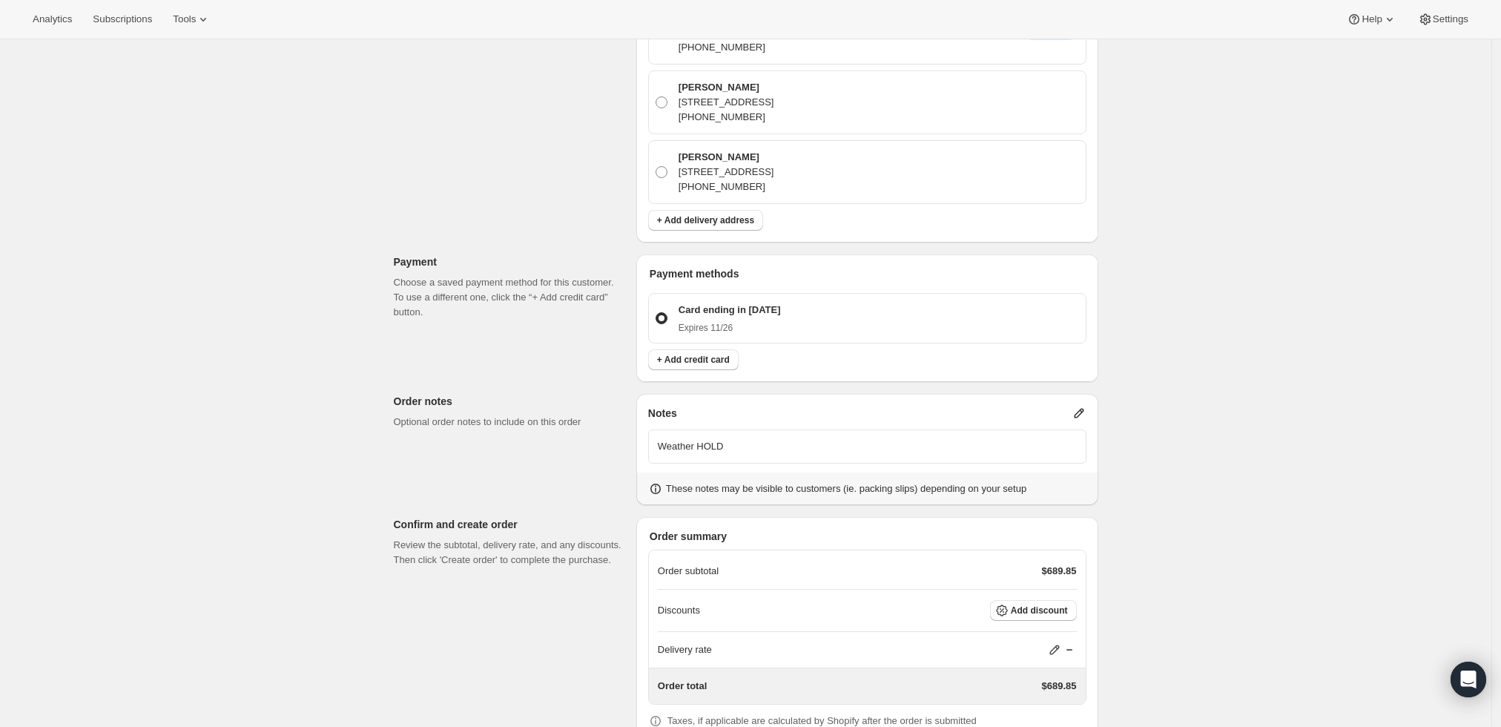
scroll to position [479, 0]
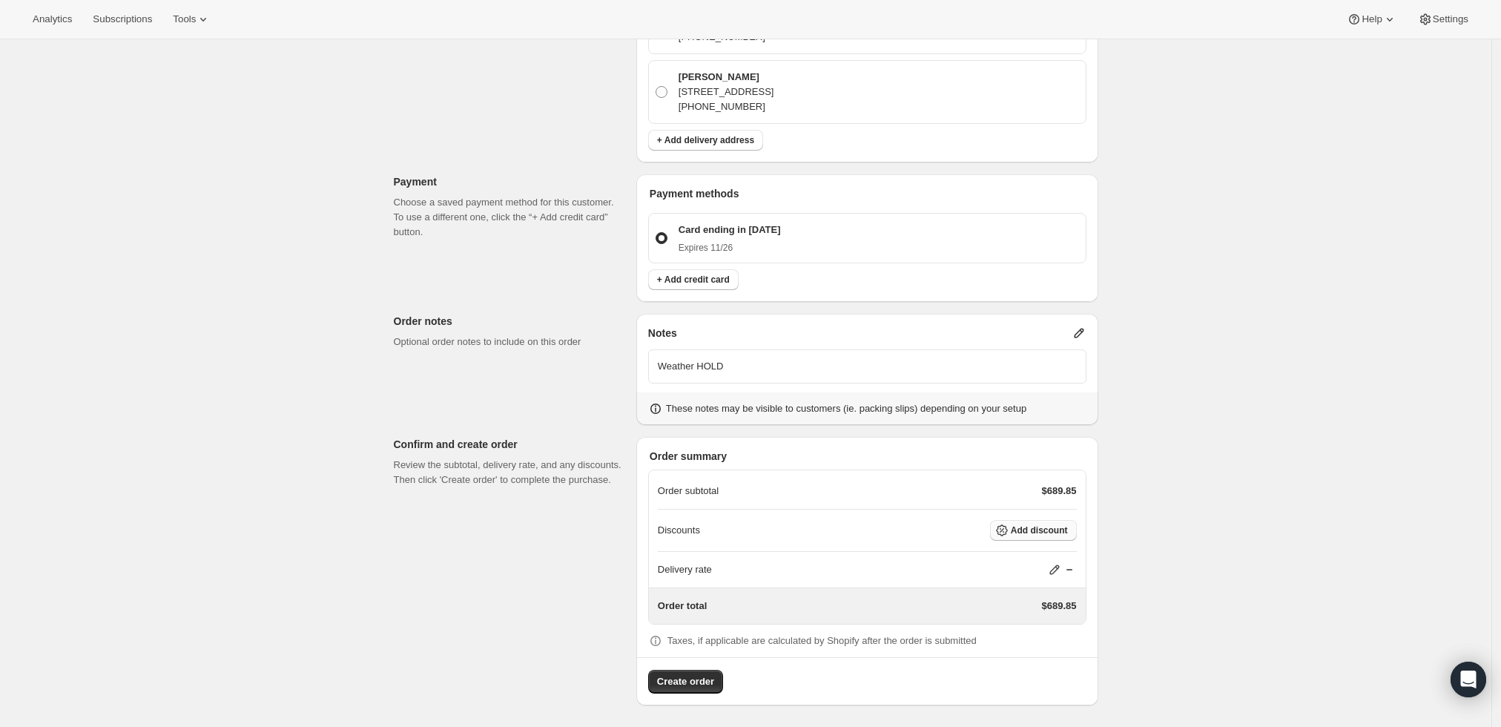
click at [1048, 530] on span "Add discount" at bounding box center [1039, 530] width 57 height 12
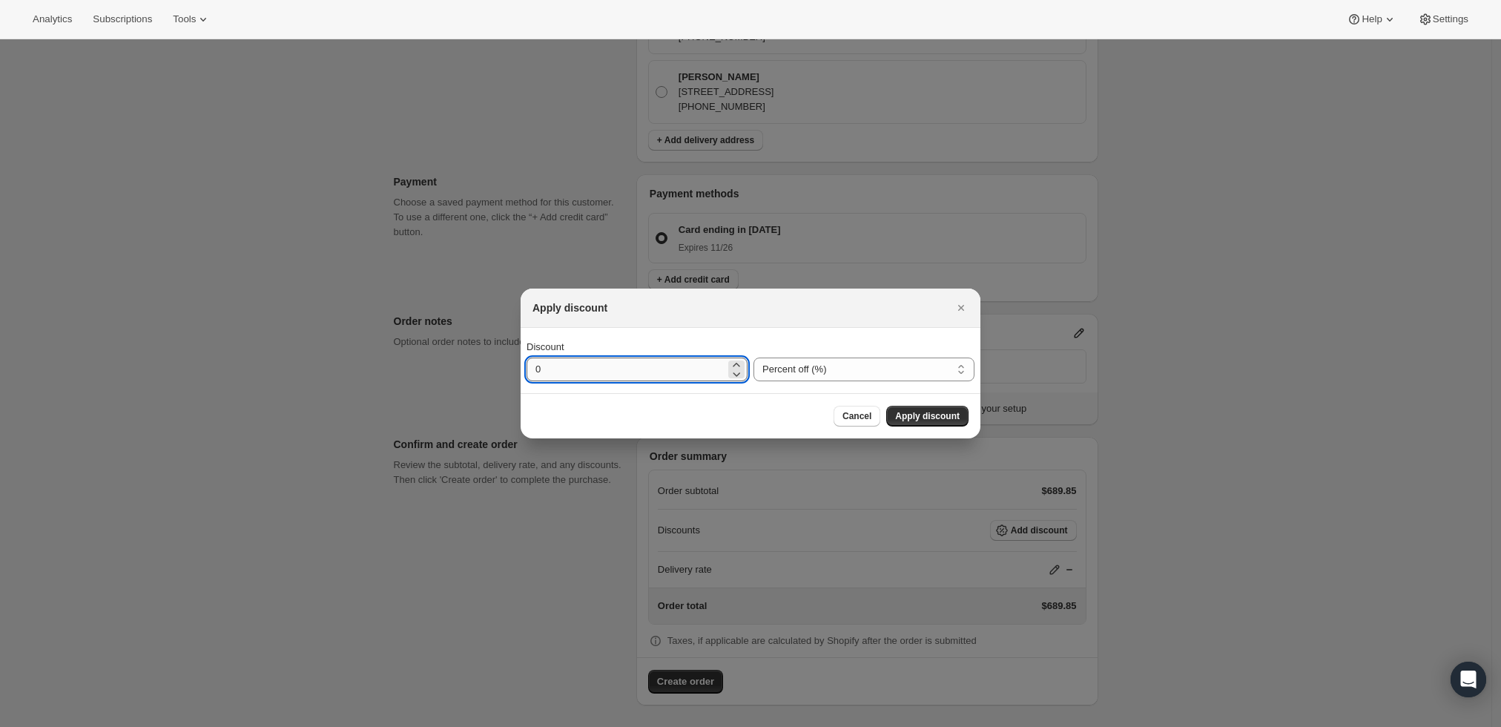
click at [672, 365] on input "0" at bounding box center [625, 369] width 199 height 24
type input "10"
click at [918, 421] on span "Apply discount" at bounding box center [927, 416] width 65 height 12
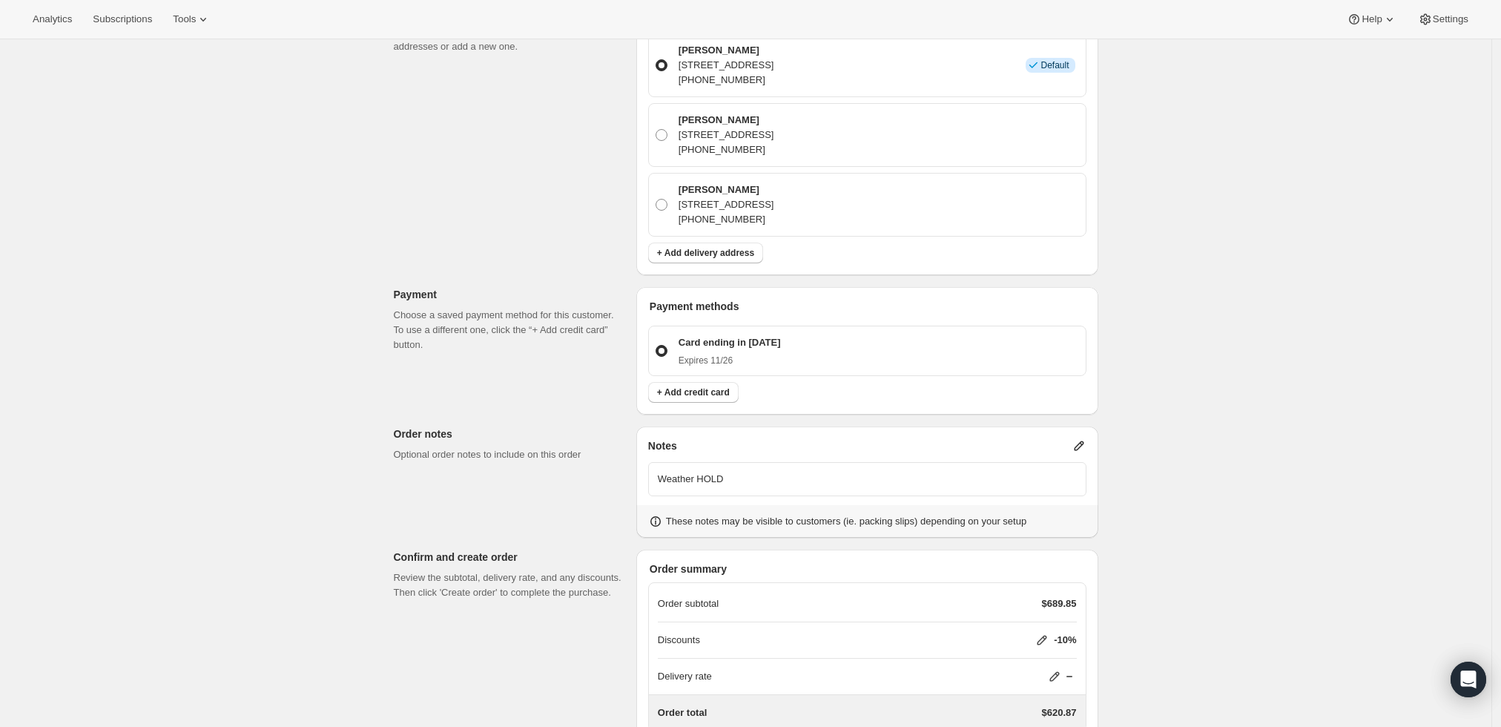
scroll to position [473, 0]
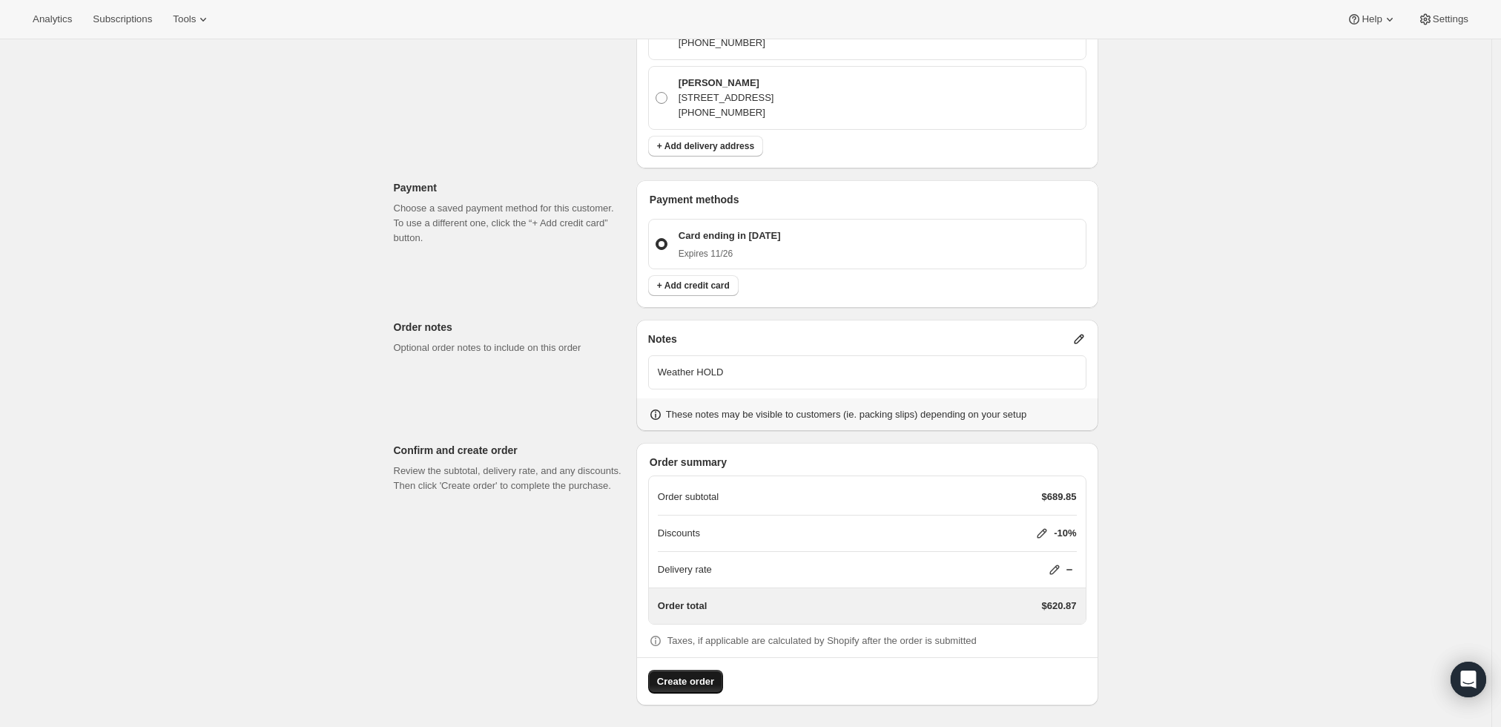
click at [687, 674] on span "Create order" at bounding box center [685, 681] width 57 height 15
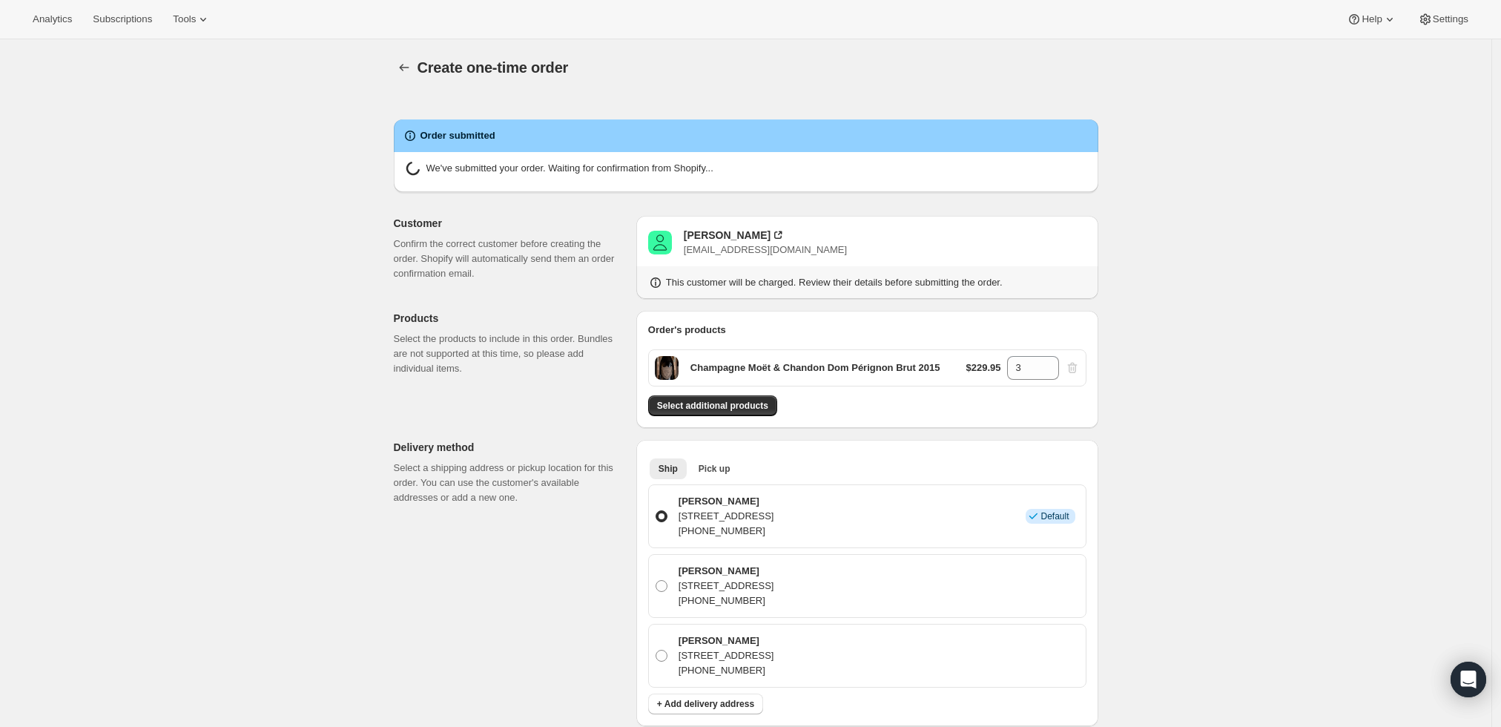
radio input "true"
